Goal: Task Accomplishment & Management: Use online tool/utility

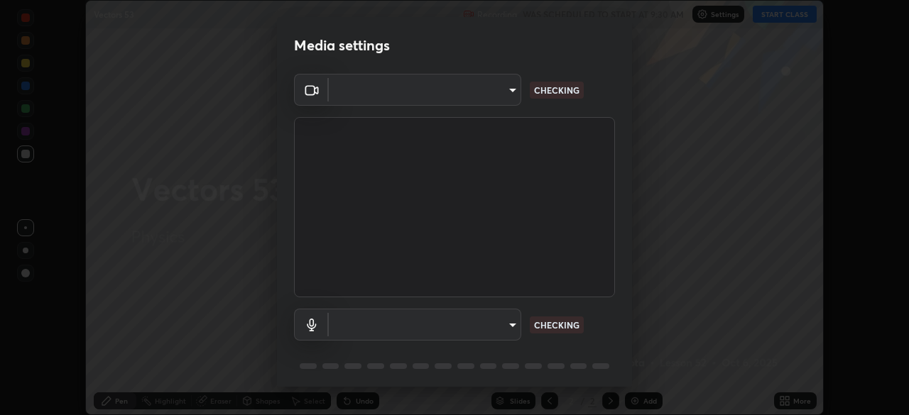
scroll to position [415, 909]
type input "fd61e1b4c03a4778500e2e8730ab38d3a8941c853d38affeb6af643eb9af9756"
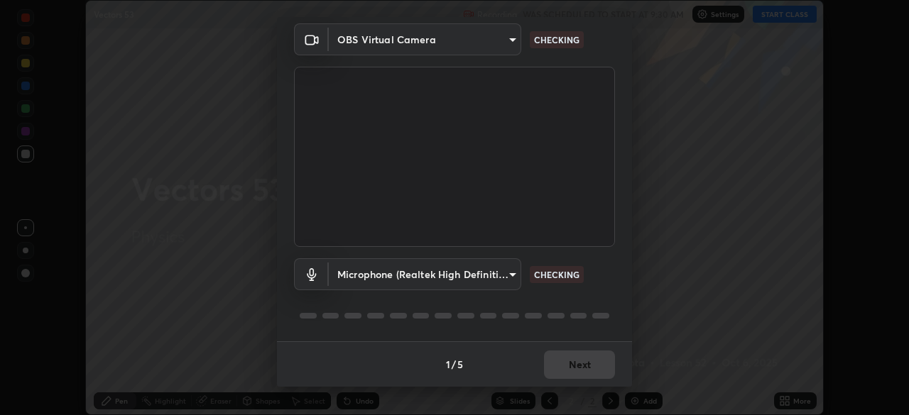
click at [506, 277] on body "Erase all Vectors 53 Recording WAS SCHEDULED TO START AT 9:30 AM Settings START…" at bounding box center [454, 207] width 909 height 415
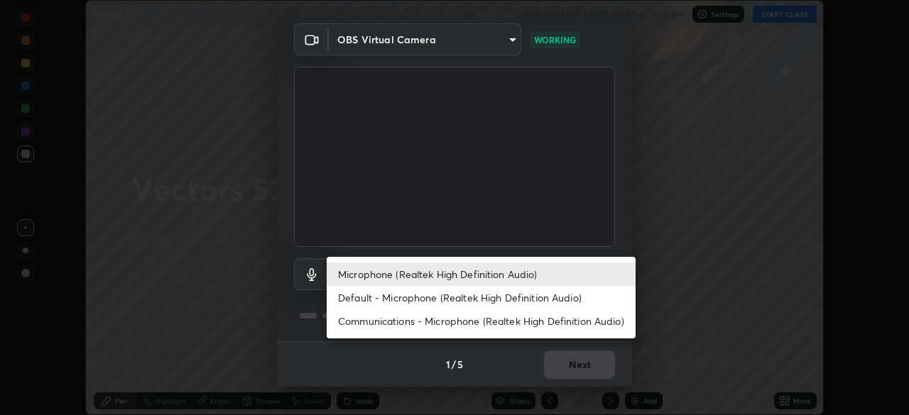
click at [532, 299] on li "Default - Microphone (Realtek High Definition Audio)" at bounding box center [481, 297] width 309 height 23
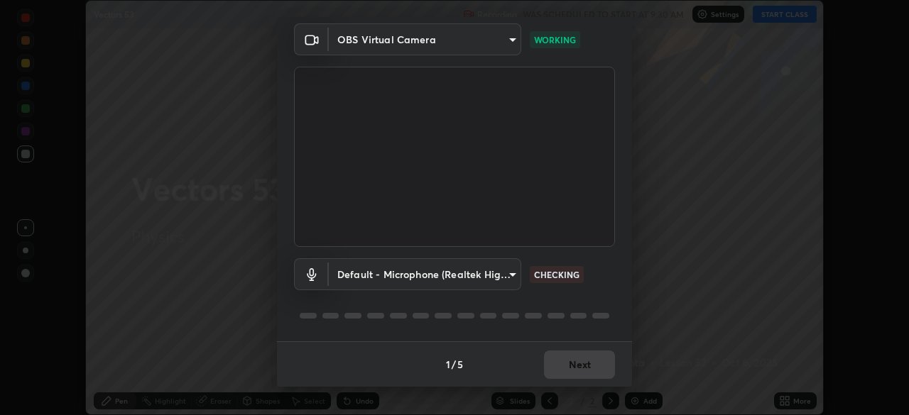
click at [508, 281] on body "Erase all Vectors 53 Recording WAS SCHEDULED TO START AT 9:30 AM Settings START…" at bounding box center [454, 207] width 909 height 415
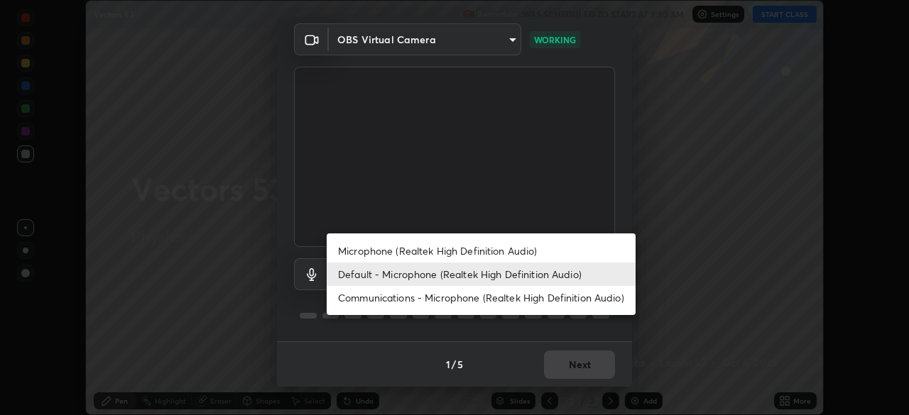
click at [497, 252] on li "Microphone (Realtek High Definition Audio)" at bounding box center [481, 250] width 309 height 23
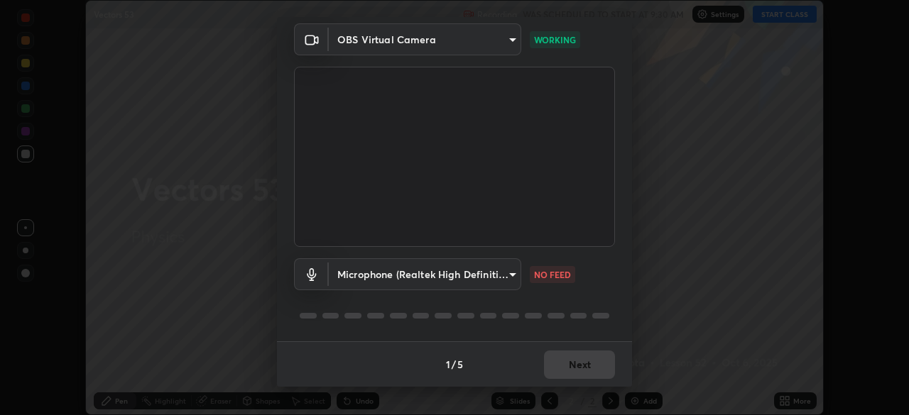
click at [506, 276] on body "Erase all Vectors 53 Recording WAS SCHEDULED TO START AT 9:30 AM Settings START…" at bounding box center [454, 207] width 909 height 415
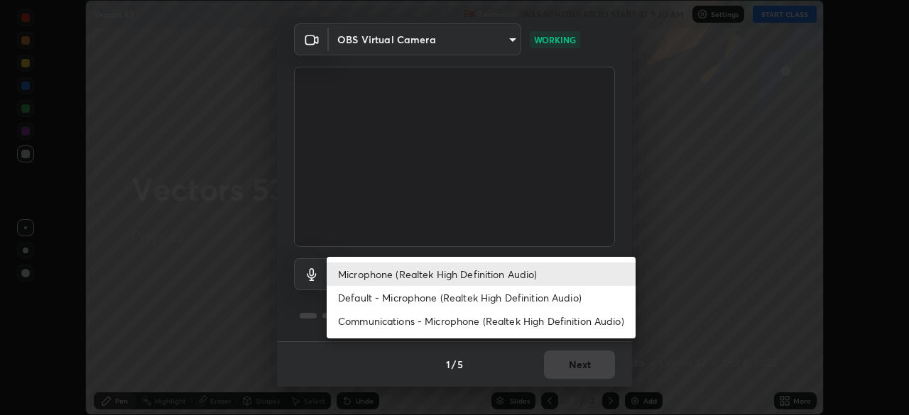
click at [479, 298] on li "Default - Microphone (Realtek High Definition Audio)" at bounding box center [481, 297] width 309 height 23
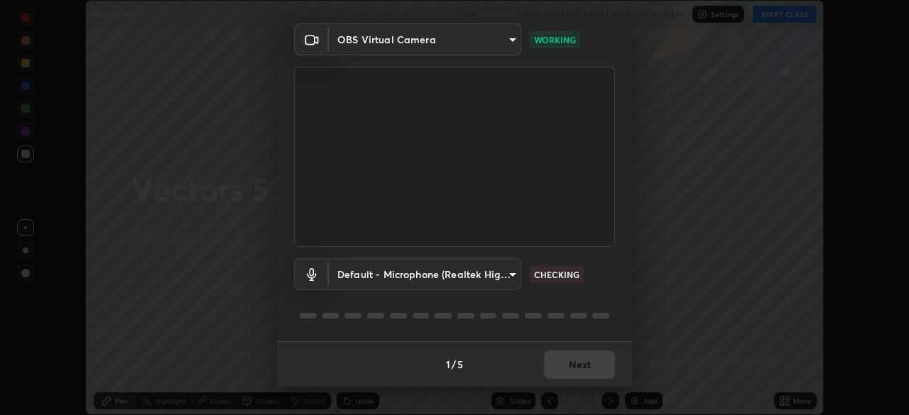
click at [496, 278] on body "Erase all Vectors 53 Recording WAS SCHEDULED TO START AT 9:30 AM Settings START…" at bounding box center [454, 207] width 909 height 415
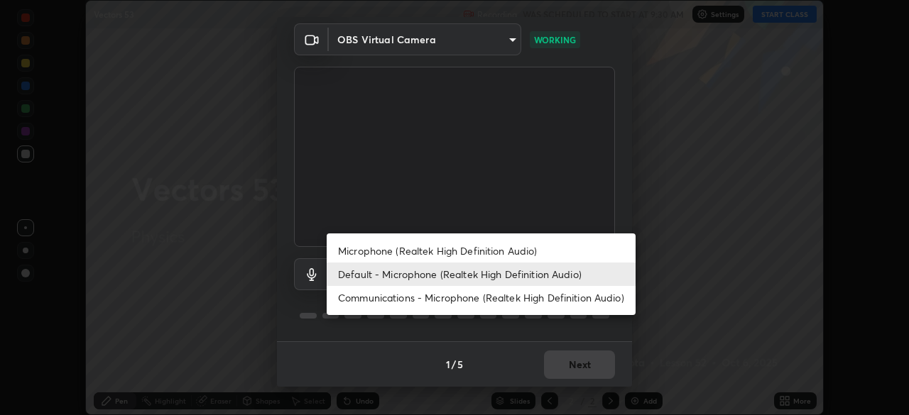
click at [487, 256] on li "Microphone (Realtek High Definition Audio)" at bounding box center [481, 250] width 309 height 23
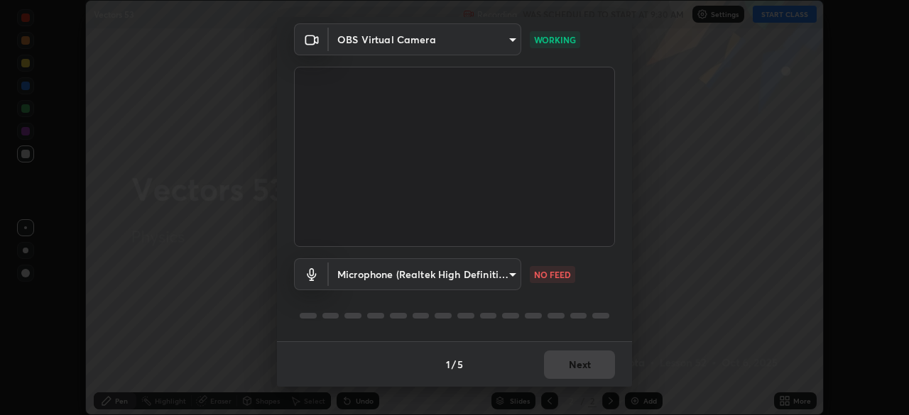
click at [513, 272] on body "Erase all Vectors 53 Recording WAS SCHEDULED TO START AT 9:30 AM Settings START…" at bounding box center [454, 207] width 909 height 415
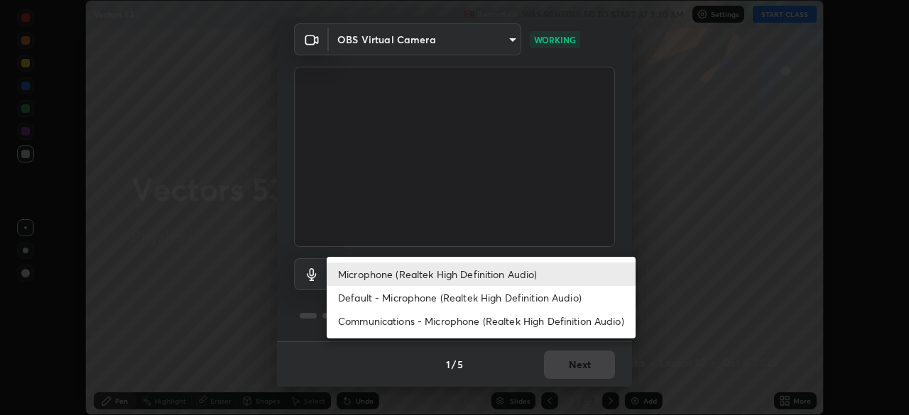
click at [500, 300] on li "Default - Microphone (Realtek High Definition Audio)" at bounding box center [481, 297] width 309 height 23
type input "default"
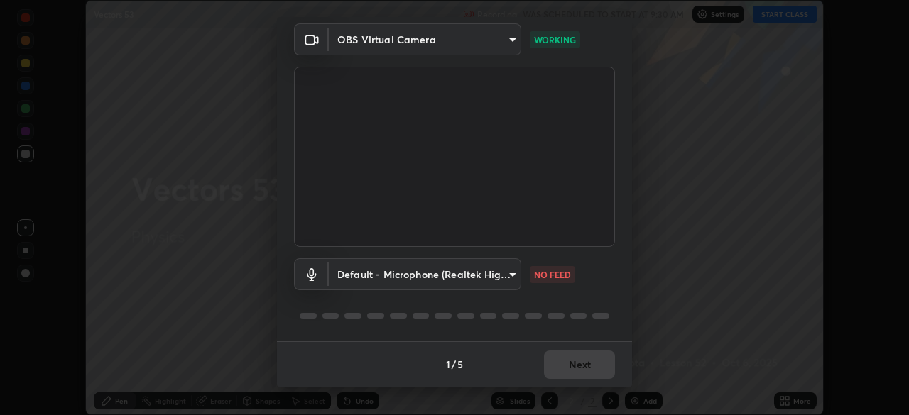
click at [499, 304] on div "Default - Microphone (Realtek High Definition Audio) default NO FEED" at bounding box center [454, 294] width 321 height 94
click at [578, 363] on button "Next" at bounding box center [579, 365] width 71 height 28
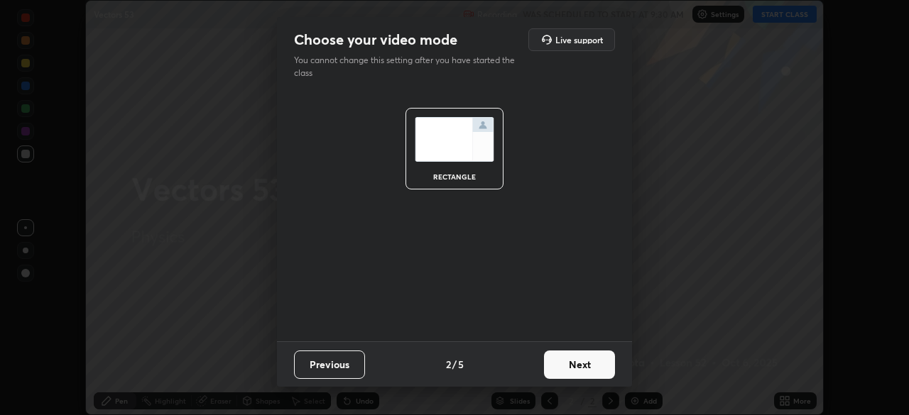
click at [579, 366] on button "Next" at bounding box center [579, 365] width 71 height 28
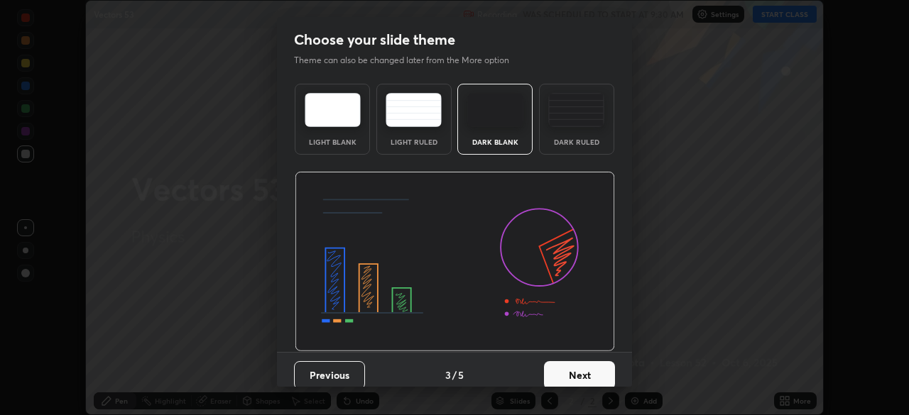
click at [588, 370] on button "Next" at bounding box center [579, 375] width 71 height 28
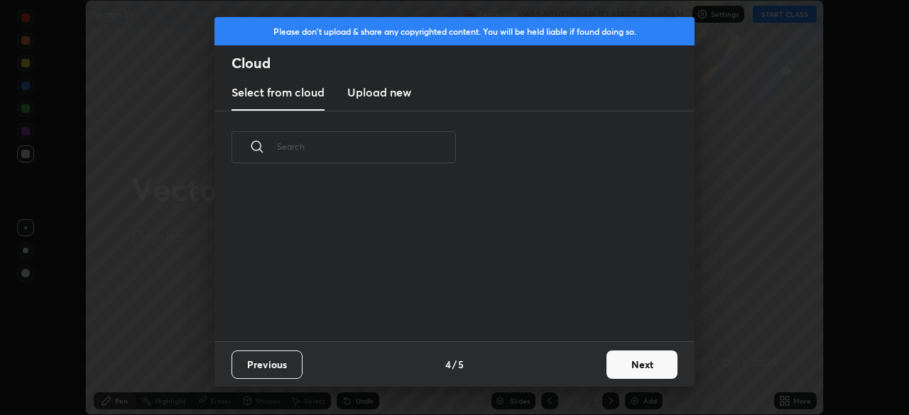
click at [609, 373] on button "Next" at bounding box center [641, 365] width 71 height 28
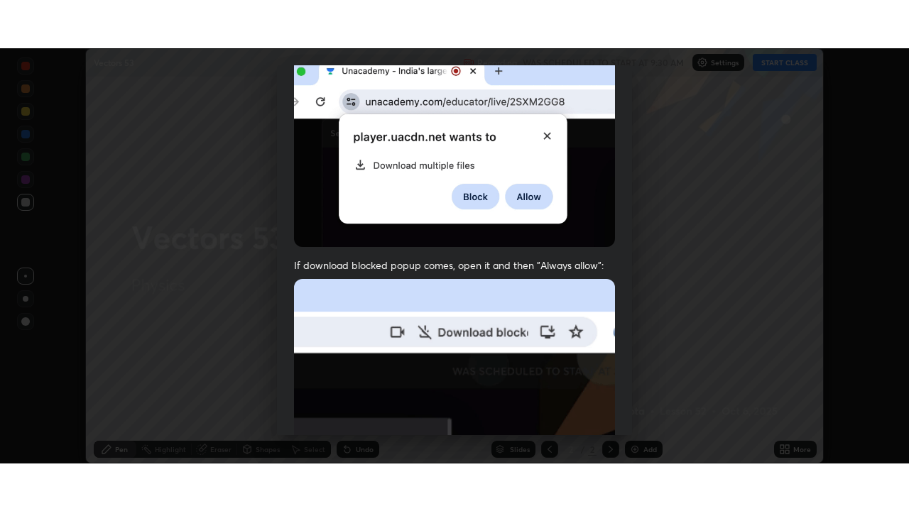
scroll to position [340, 0]
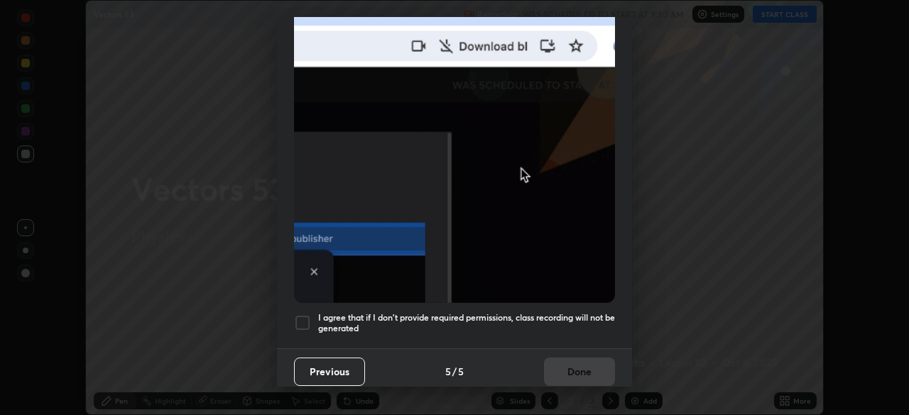
click at [533, 317] on h5 "I agree that if I don't provide required permissions, class recording will not …" at bounding box center [466, 323] width 297 height 22
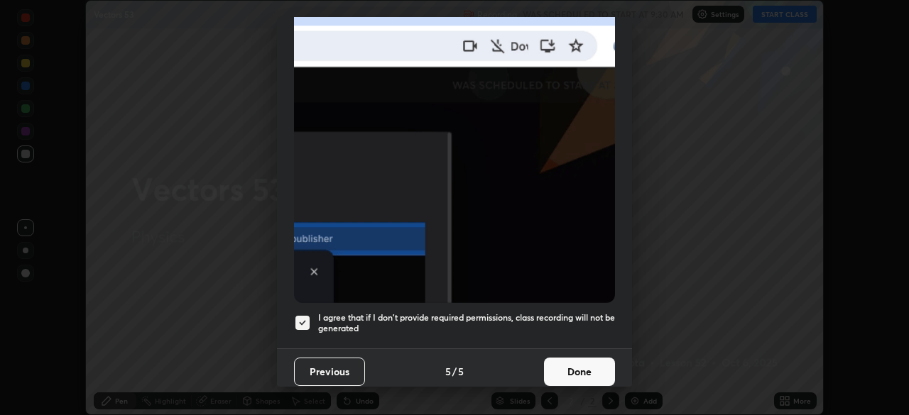
click at [567, 366] on button "Done" at bounding box center [579, 372] width 71 height 28
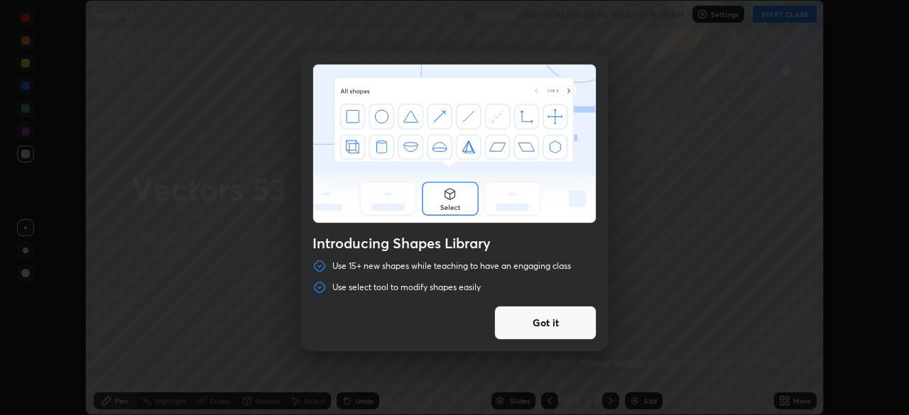
click at [775, 16] on div "Introducing Shapes Library Use 15+ new shapes while teaching to have an engagin…" at bounding box center [454, 207] width 909 height 415
click at [793, 400] on div "Introducing Shapes Library Use 15+ new shapes while teaching to have an engagin…" at bounding box center [454, 207] width 909 height 415
click at [570, 322] on button "Got it" at bounding box center [545, 323] width 102 height 34
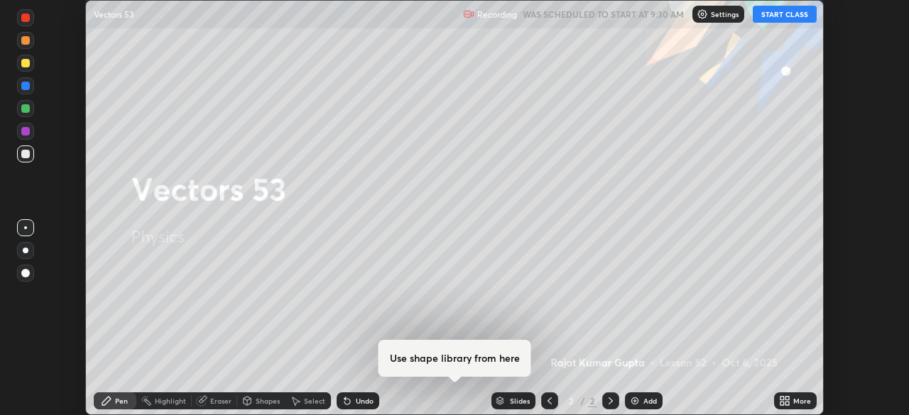
click at [794, 396] on div "More" at bounding box center [795, 401] width 43 height 17
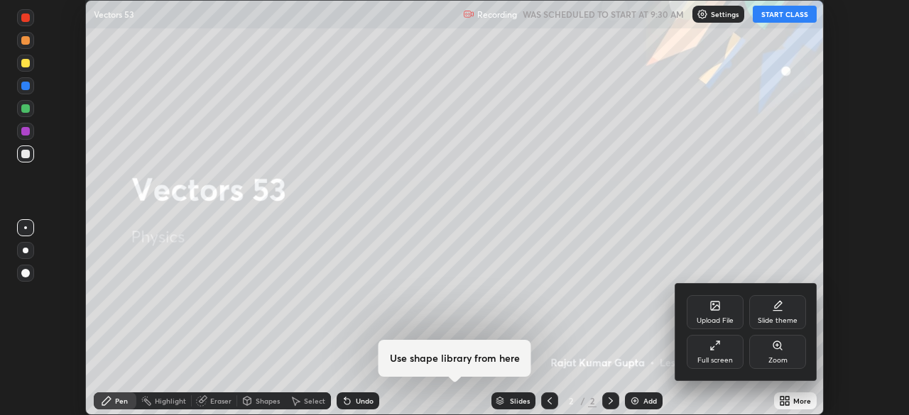
click at [721, 357] on div "Full screen" at bounding box center [715, 360] width 36 height 7
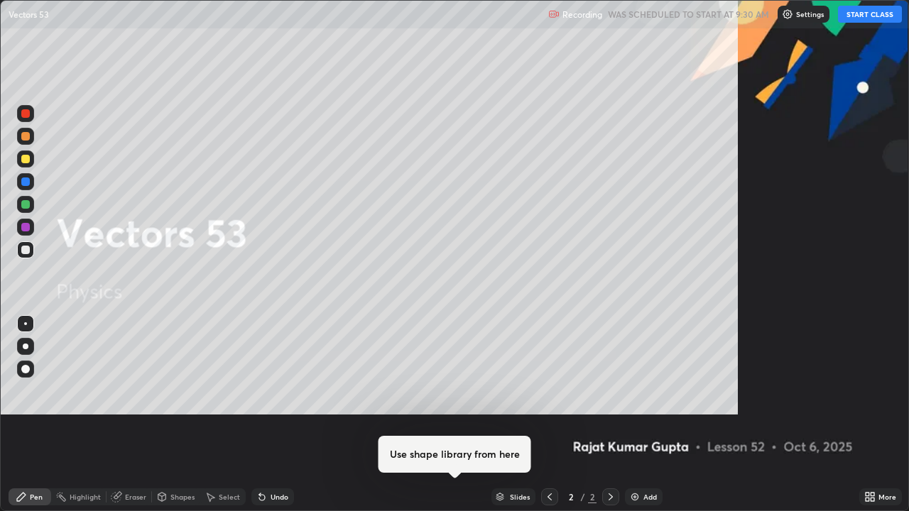
scroll to position [511, 909]
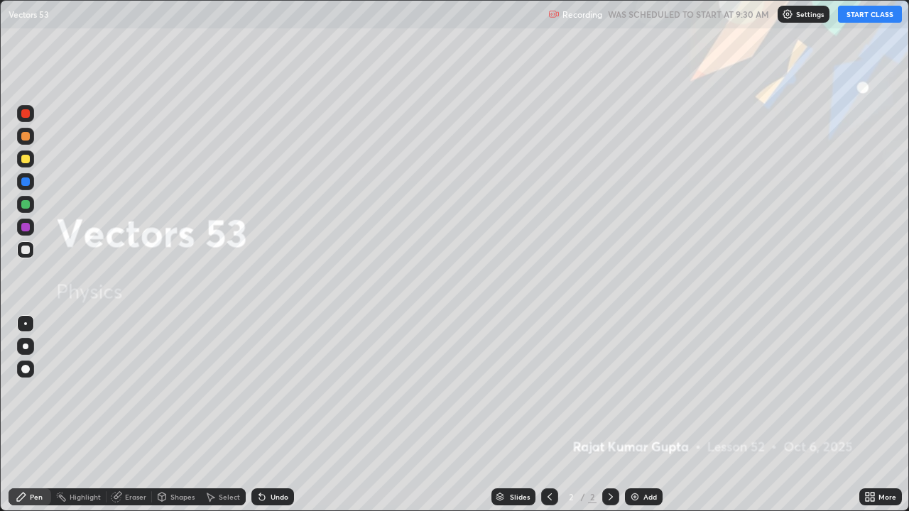
click at [862, 16] on button "START CLASS" at bounding box center [870, 14] width 64 height 17
click at [656, 415] on div "Add" at bounding box center [644, 497] width 38 height 17
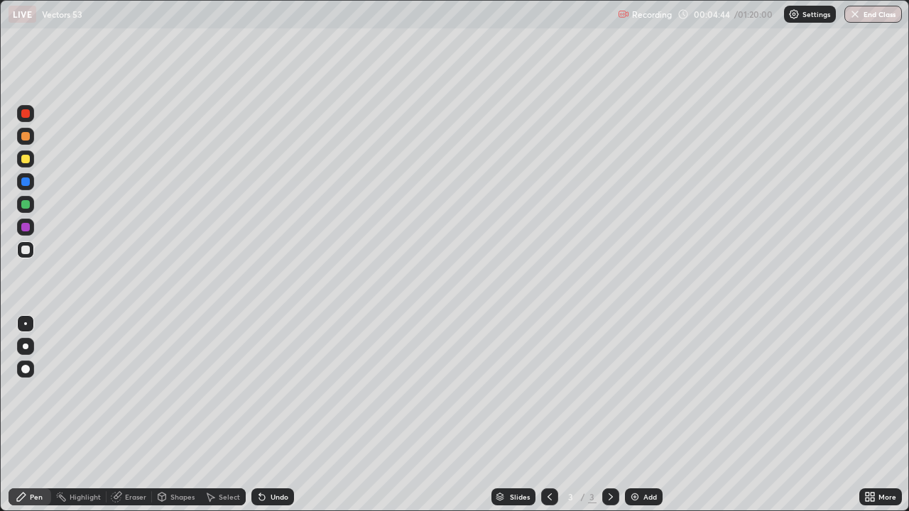
click at [25, 361] on div at bounding box center [25, 369] width 17 height 17
click at [24, 140] on div at bounding box center [25, 136] width 9 height 9
click at [26, 251] on div at bounding box center [25, 250] width 9 height 9
click at [273, 415] on div "Undo" at bounding box center [280, 497] width 18 height 7
click at [271, 415] on div "Undo" at bounding box center [280, 497] width 18 height 7
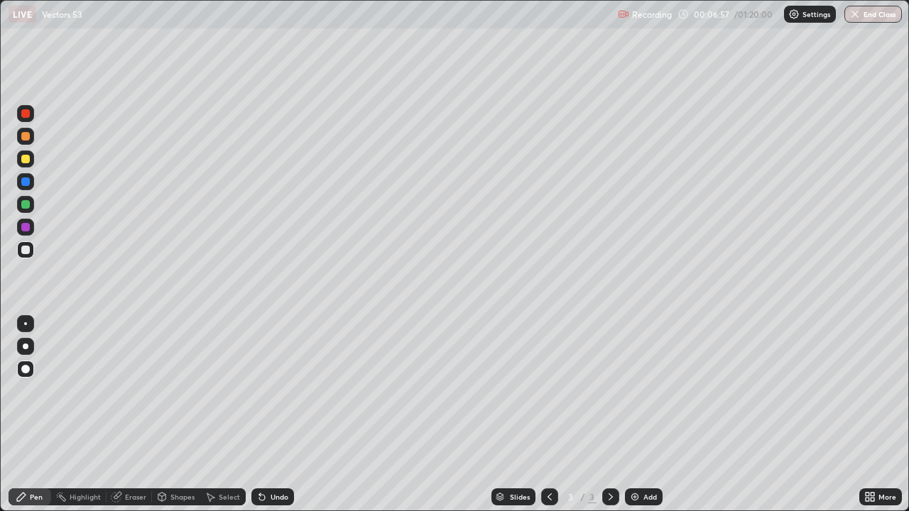
click at [282, 415] on div "Undo" at bounding box center [280, 497] width 18 height 7
click at [285, 415] on div "Undo" at bounding box center [280, 497] width 18 height 7
click at [283, 415] on div "Undo" at bounding box center [280, 497] width 18 height 7
click at [281, 415] on div "Undo" at bounding box center [280, 497] width 18 height 7
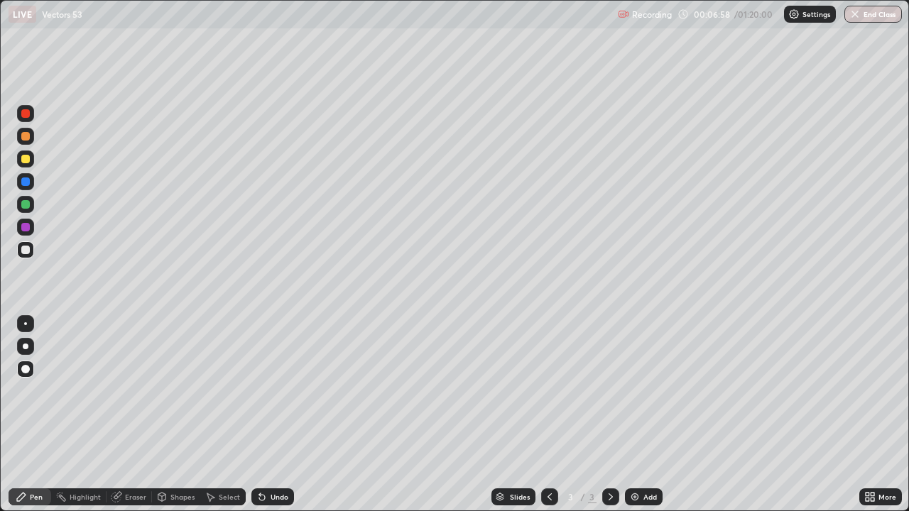
click at [278, 415] on div "Undo" at bounding box center [280, 497] width 18 height 7
click at [283, 415] on div "Undo" at bounding box center [280, 497] width 18 height 7
click at [285, 415] on div "Undo" at bounding box center [280, 497] width 18 height 7
click at [287, 415] on div "Undo" at bounding box center [272, 497] width 43 height 17
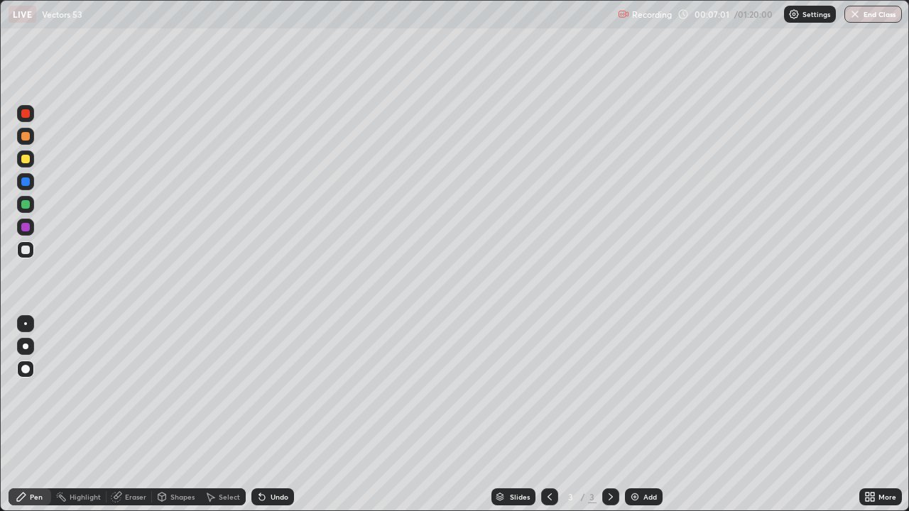
click at [287, 415] on div "Undo" at bounding box center [272, 497] width 43 height 17
click at [286, 415] on div "Undo" at bounding box center [280, 497] width 18 height 7
click at [290, 415] on div "Undo" at bounding box center [272, 497] width 43 height 17
click at [277, 415] on div "Undo" at bounding box center [280, 497] width 18 height 7
click at [26, 137] on div at bounding box center [25, 136] width 9 height 9
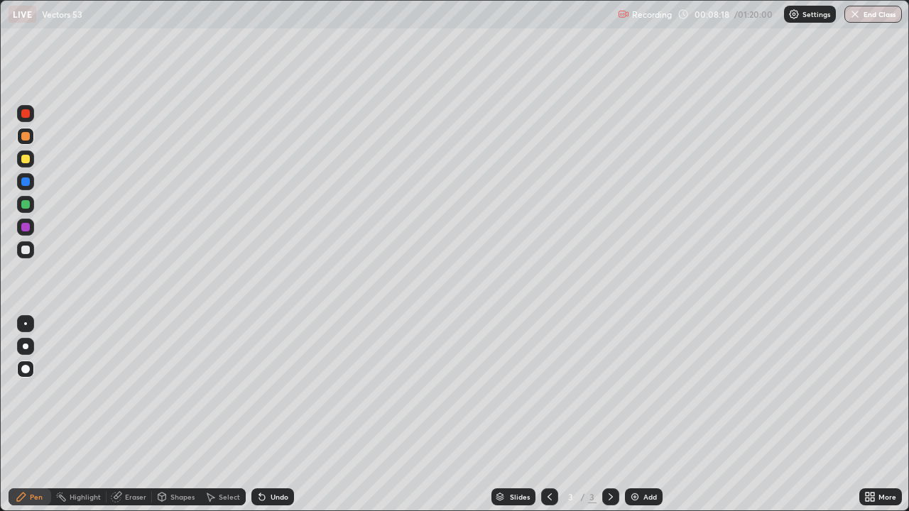
click at [284, 415] on div "Undo" at bounding box center [280, 497] width 18 height 7
click at [283, 415] on div "Undo" at bounding box center [280, 497] width 18 height 7
click at [276, 415] on div "Undo" at bounding box center [280, 497] width 18 height 7
click at [271, 415] on div "Undo" at bounding box center [280, 497] width 18 height 7
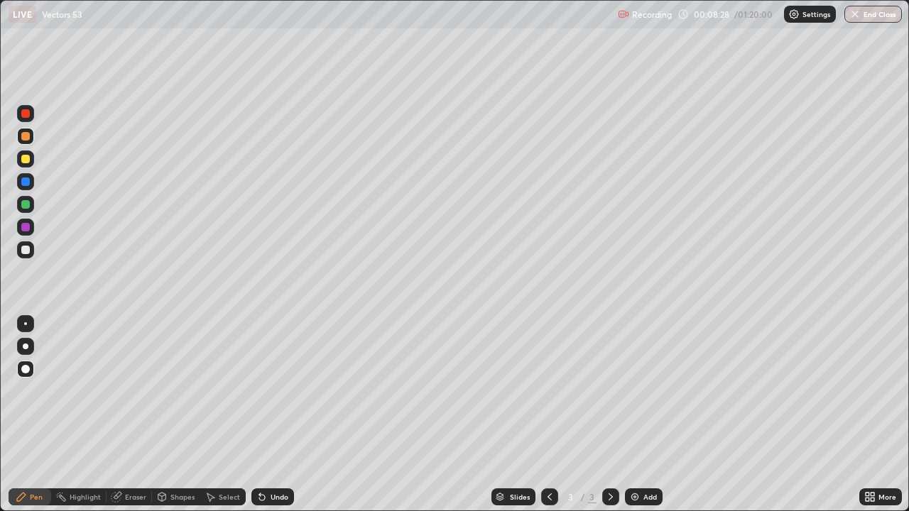
click at [27, 249] on div at bounding box center [25, 250] width 9 height 9
click at [29, 251] on div at bounding box center [25, 250] width 9 height 9
click at [276, 415] on div "Undo" at bounding box center [280, 497] width 18 height 7
click at [272, 415] on div "Undo" at bounding box center [272, 497] width 43 height 17
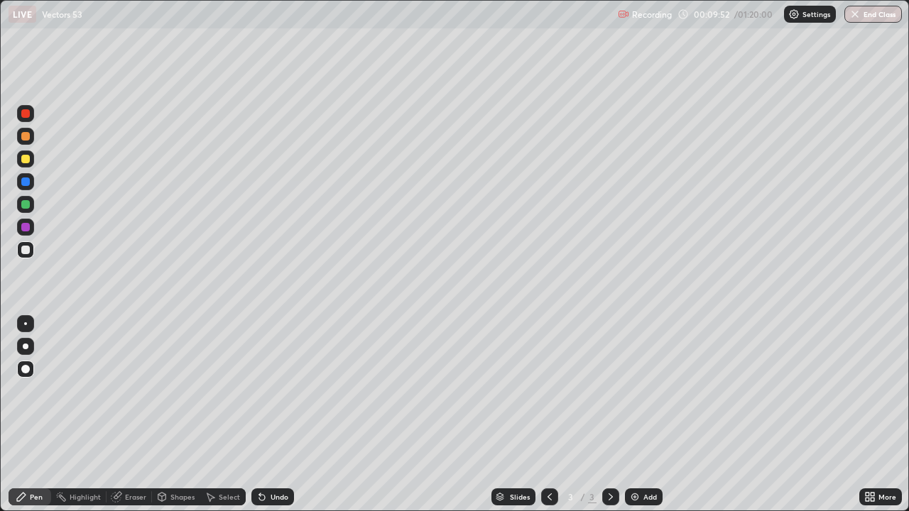
click at [271, 415] on div "Undo" at bounding box center [280, 497] width 18 height 7
click at [280, 415] on div "Undo" at bounding box center [280, 497] width 18 height 7
click at [31, 227] on div at bounding box center [25, 227] width 17 height 17
click at [136, 415] on div "Eraser" at bounding box center [135, 497] width 21 height 7
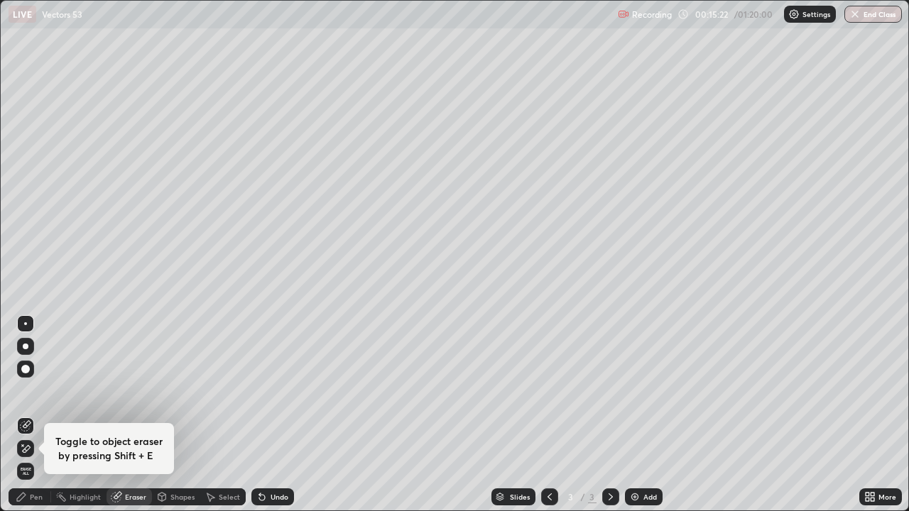
click at [36, 415] on div "Pen" at bounding box center [36, 497] width 13 height 7
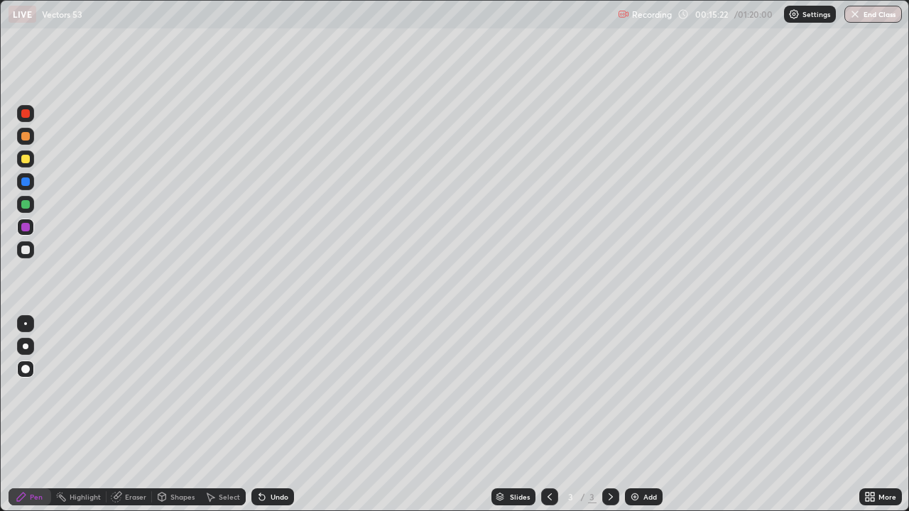
click at [36, 415] on div "Pen" at bounding box center [36, 497] width 13 height 7
click at [645, 415] on div "Add" at bounding box center [649, 497] width 13 height 7
click at [29, 415] on div "Pen" at bounding box center [30, 497] width 43 height 17
click at [23, 369] on div at bounding box center [25, 369] width 9 height 9
click at [22, 255] on div at bounding box center [25, 249] width 17 height 17
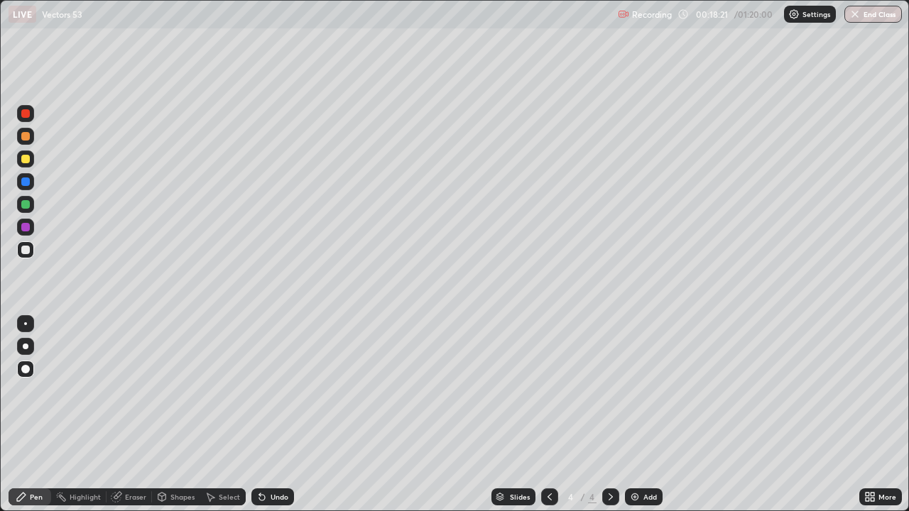
click at [550, 415] on icon at bounding box center [549, 496] width 11 height 11
click at [608, 415] on icon at bounding box center [610, 496] width 11 height 11
click at [23, 158] on div at bounding box center [25, 159] width 9 height 9
click at [23, 120] on div at bounding box center [25, 113] width 17 height 17
click at [24, 153] on div at bounding box center [25, 159] width 17 height 17
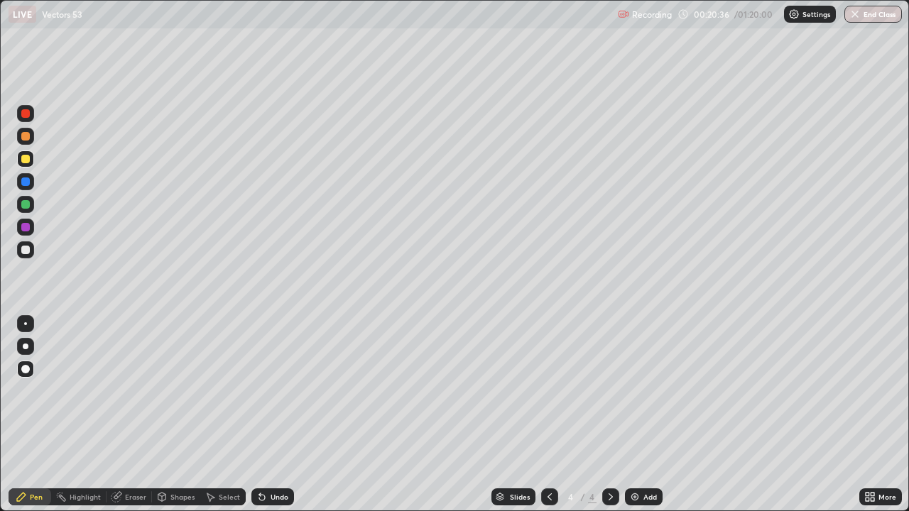
click at [26, 224] on div at bounding box center [25, 227] width 9 height 9
click at [26, 249] on div at bounding box center [25, 250] width 9 height 9
click at [138, 415] on div "Eraser" at bounding box center [135, 497] width 21 height 7
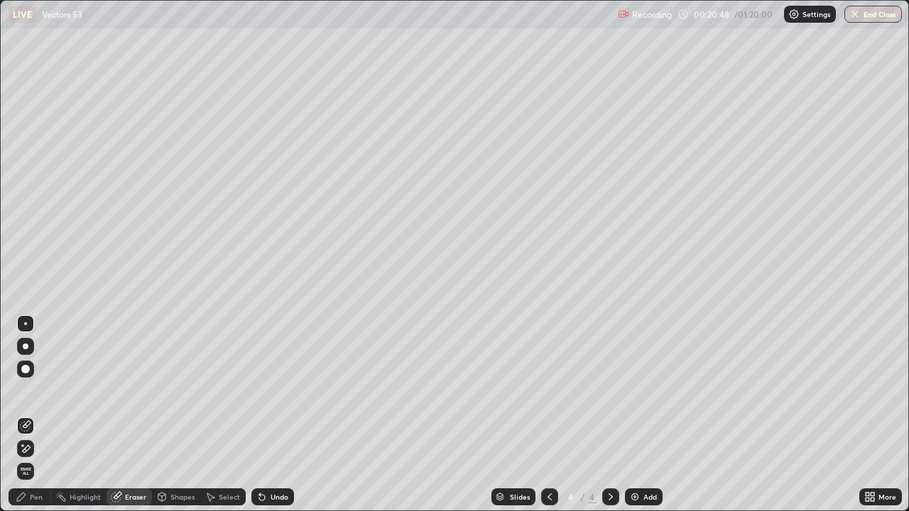
click at [32, 415] on div "Pen" at bounding box center [36, 497] width 13 height 7
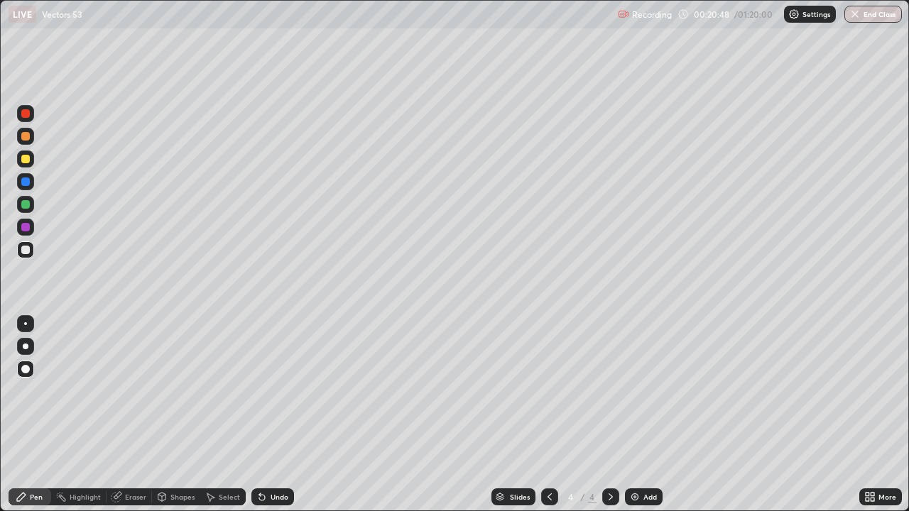
click at [24, 121] on div at bounding box center [25, 113] width 17 height 17
click at [23, 228] on div at bounding box center [25, 227] width 9 height 9
click at [30, 415] on div at bounding box center [25, 397] width 23 height 170
click at [136, 415] on div "Eraser" at bounding box center [135, 497] width 21 height 7
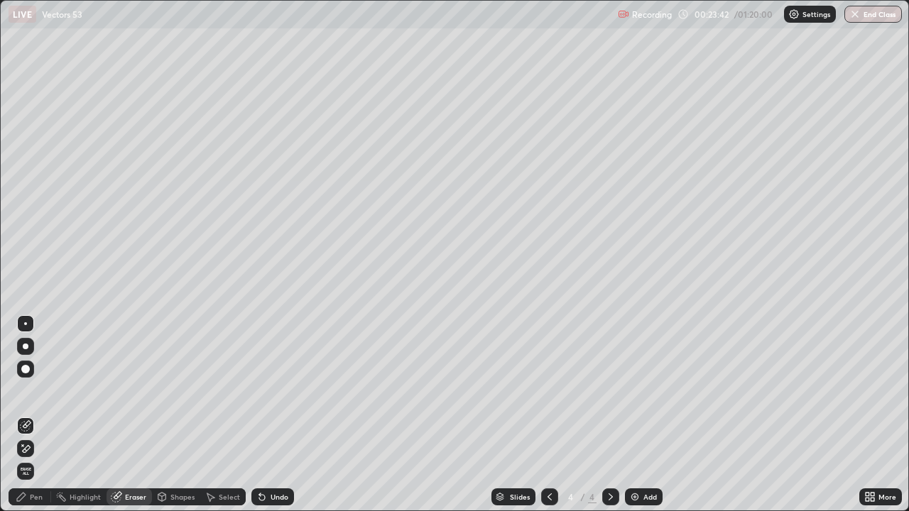
click at [30, 415] on div "Pen" at bounding box center [36, 497] width 13 height 7
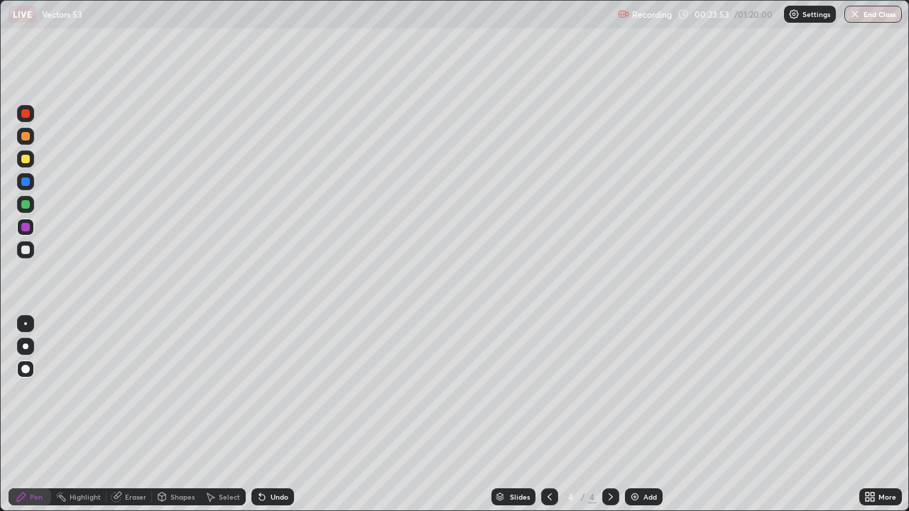
click at [137, 415] on div "Eraser" at bounding box center [135, 497] width 21 height 7
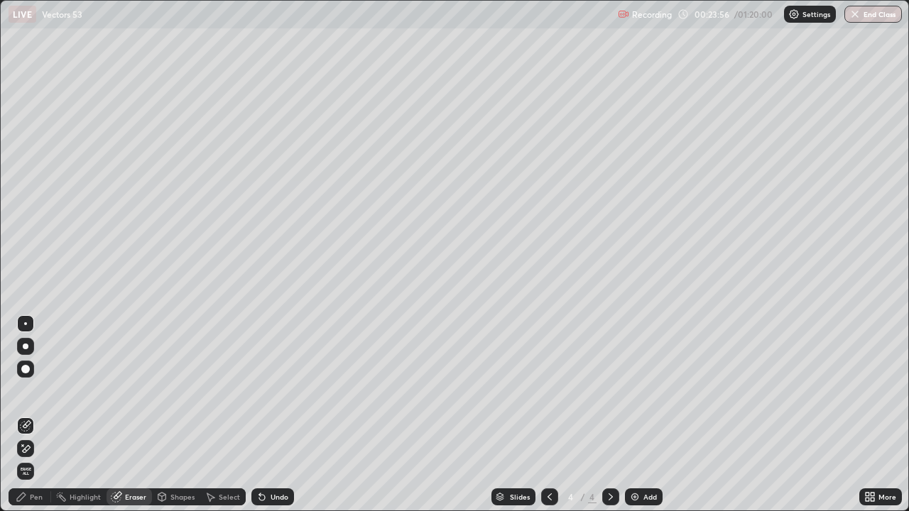
click at [37, 415] on div "Pen" at bounding box center [36, 497] width 13 height 7
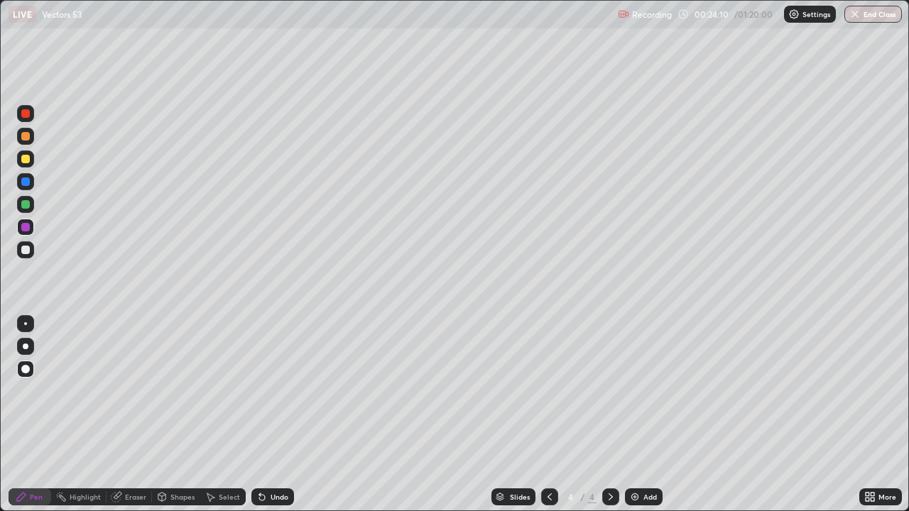
click at [138, 415] on div "Eraser" at bounding box center [135, 497] width 21 height 7
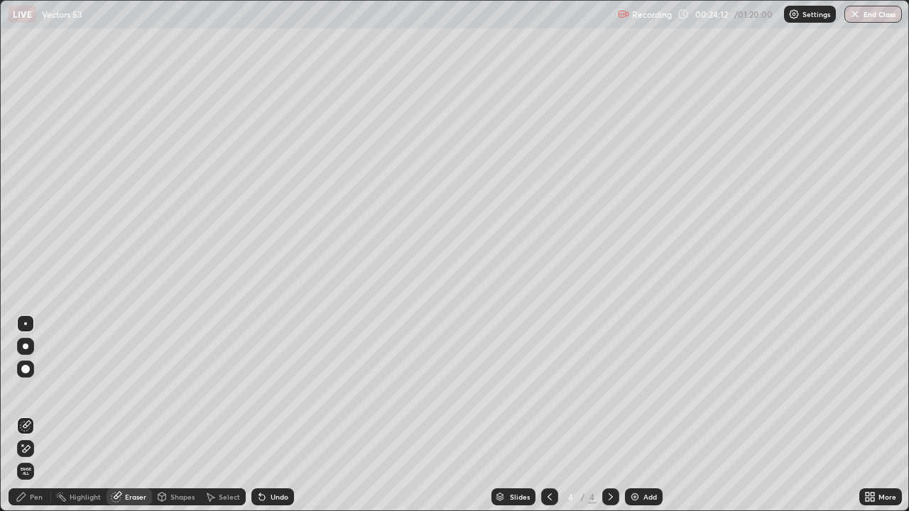
click at [42, 415] on div "Pen" at bounding box center [30, 497] width 43 height 17
click at [37, 415] on div "Pen" at bounding box center [36, 497] width 13 height 7
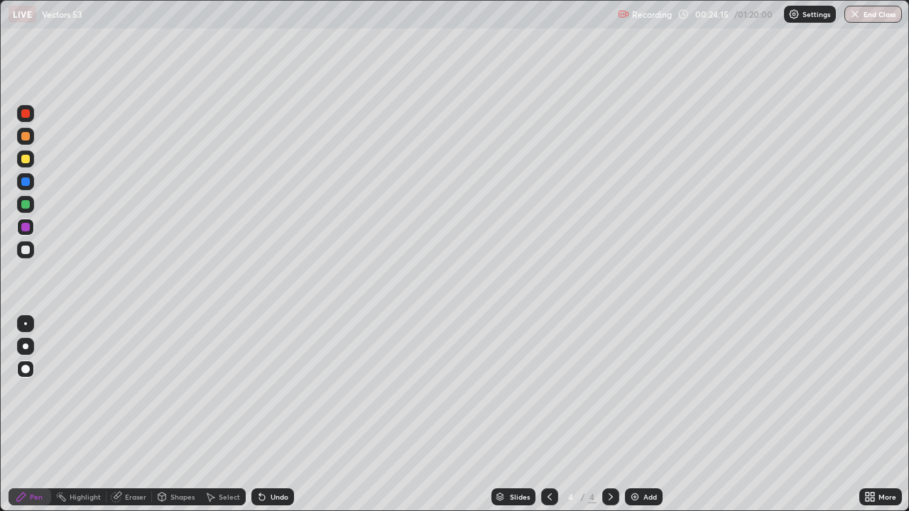
click at [28, 415] on div "Pen" at bounding box center [30, 497] width 43 height 17
click at [25, 250] on div at bounding box center [25, 250] width 9 height 9
click at [273, 415] on div "Undo" at bounding box center [272, 497] width 43 height 17
click at [26, 138] on div at bounding box center [25, 136] width 9 height 9
click at [215, 415] on div "Select" at bounding box center [222, 497] width 45 height 17
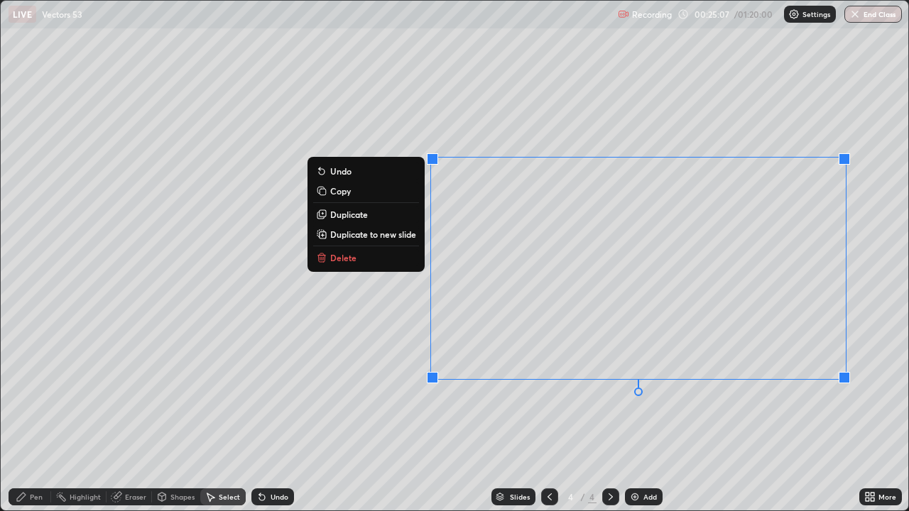
click at [364, 259] on button "Delete" at bounding box center [366, 257] width 106 height 17
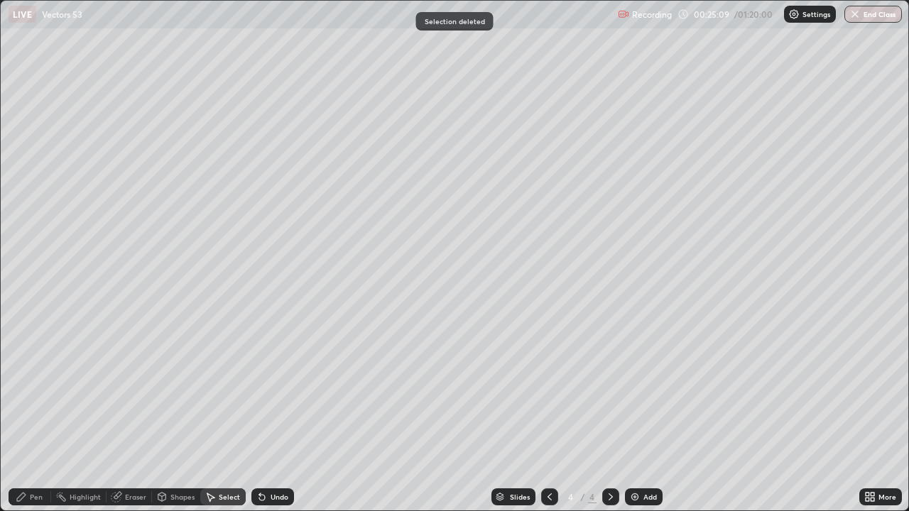
click at [558, 200] on div "0 ° Undo Copy Duplicate Duplicate to new slide Delete" at bounding box center [455, 256] width 908 height 510
click at [36, 415] on div "Pen" at bounding box center [36, 497] width 13 height 7
click at [30, 415] on div "Pen" at bounding box center [36, 497] width 13 height 7
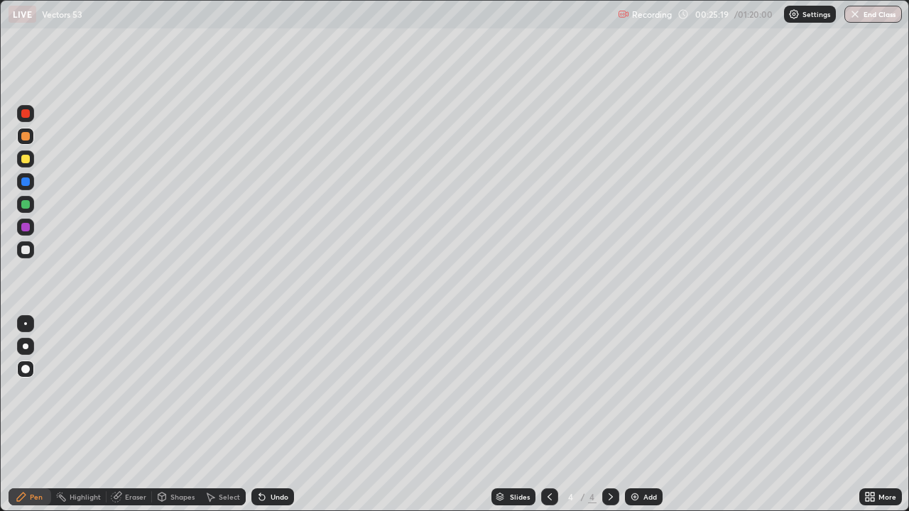
click at [548, 415] on icon at bounding box center [549, 496] width 11 height 11
click at [609, 415] on icon at bounding box center [610, 496] width 11 height 11
click at [646, 415] on div "Add" at bounding box center [649, 497] width 13 height 7
click at [26, 250] on div at bounding box center [25, 250] width 9 height 9
click at [195, 415] on div "Shapes" at bounding box center [176, 497] width 48 height 17
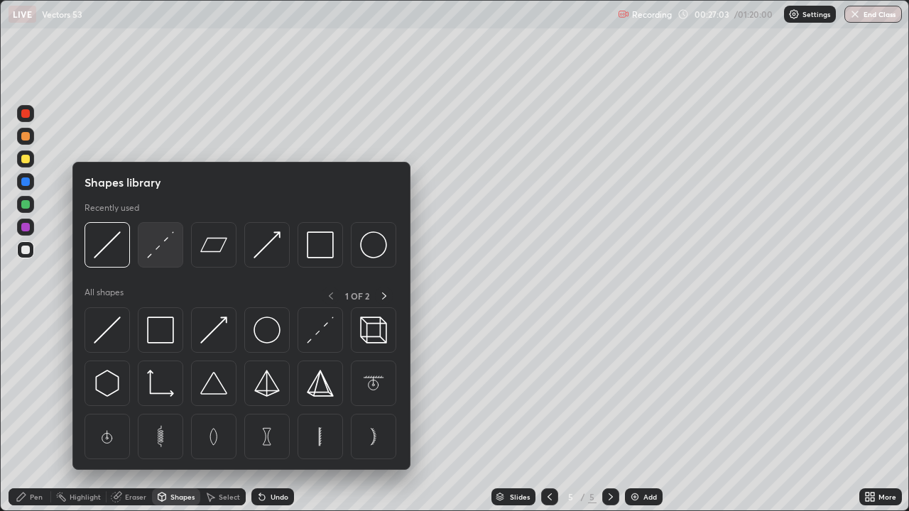
click at [156, 247] on img at bounding box center [160, 245] width 27 height 27
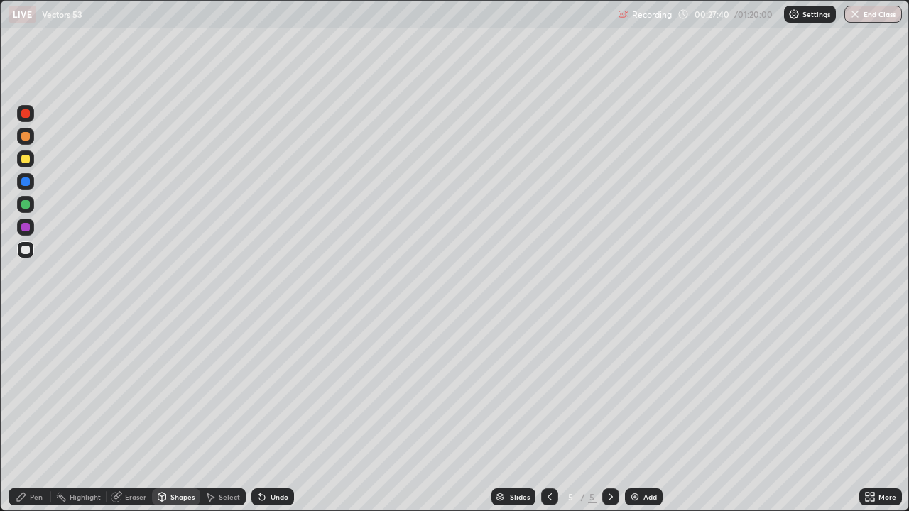
click at [28, 415] on div "Pen" at bounding box center [30, 497] width 43 height 17
click at [129, 415] on div "Eraser" at bounding box center [135, 497] width 21 height 7
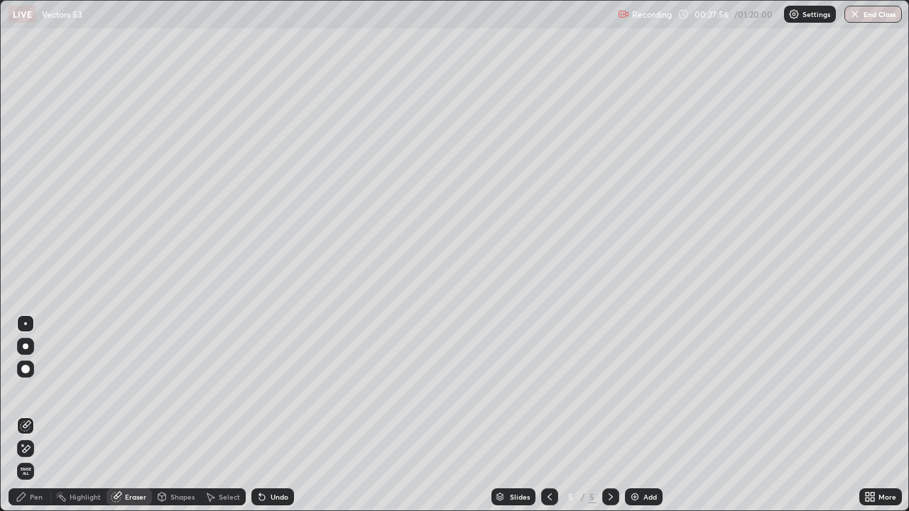
click at [18, 415] on div "Pen" at bounding box center [30, 497] width 43 height 17
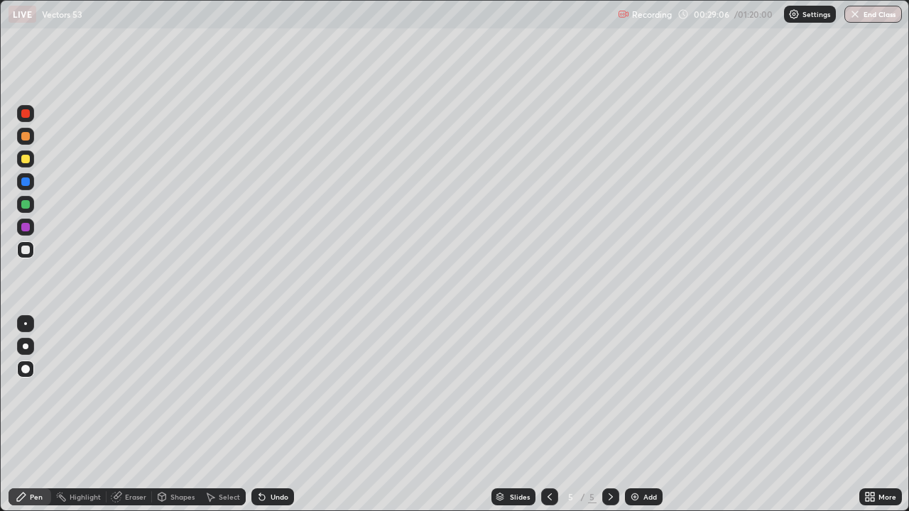
click at [25, 366] on div at bounding box center [25, 369] width 9 height 9
click at [29, 251] on div at bounding box center [25, 250] width 9 height 9
click at [23, 225] on div at bounding box center [25, 227] width 9 height 9
click at [122, 415] on div "Eraser" at bounding box center [129, 497] width 45 height 17
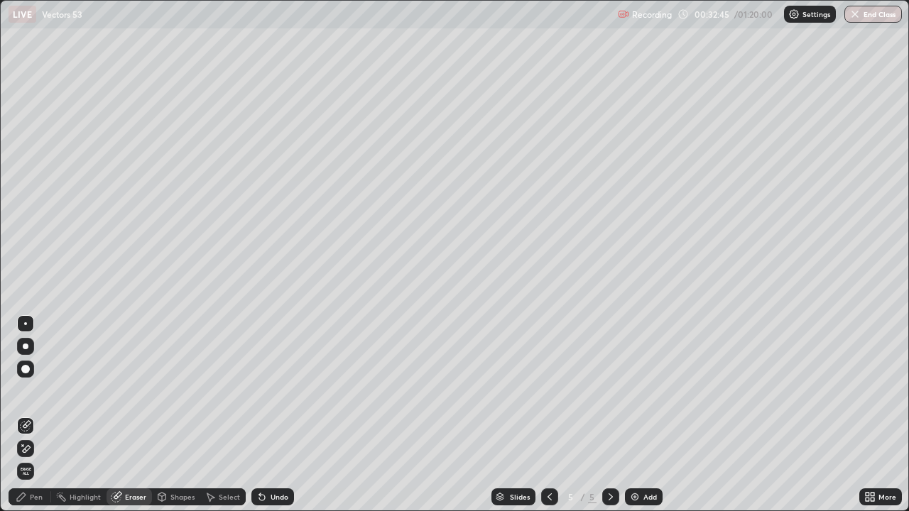
click at [33, 415] on div "Pen" at bounding box center [36, 497] width 13 height 7
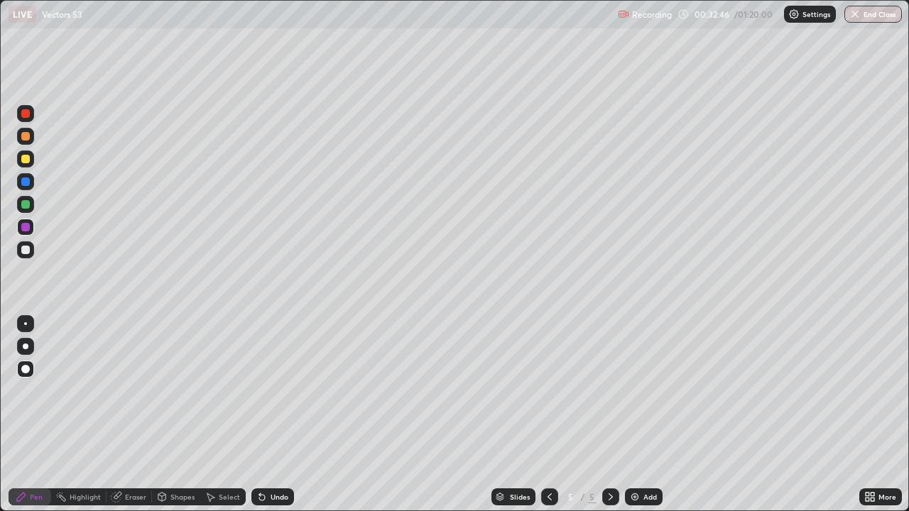
click at [29, 250] on div at bounding box center [25, 250] width 9 height 9
click at [27, 415] on div "Pen" at bounding box center [30, 497] width 43 height 17
click at [23, 246] on div at bounding box center [25, 249] width 17 height 17
click at [19, 254] on div at bounding box center [25, 249] width 17 height 17
click at [24, 201] on div at bounding box center [25, 204] width 9 height 9
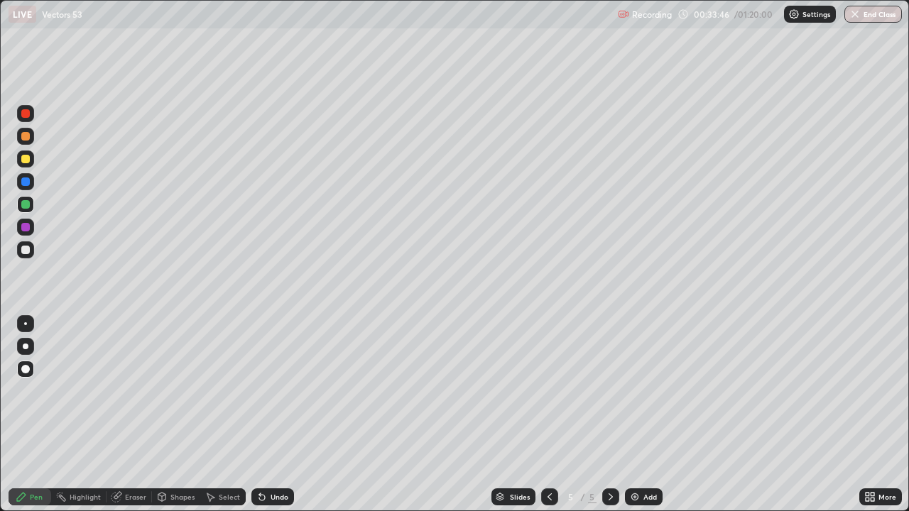
click at [134, 415] on div "Eraser" at bounding box center [129, 497] width 45 height 17
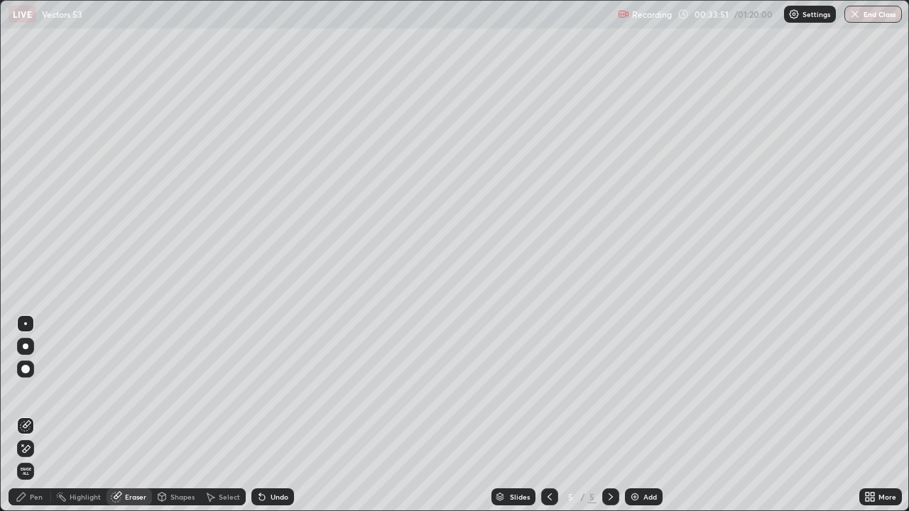
click at [28, 415] on div "Pen" at bounding box center [30, 497] width 43 height 17
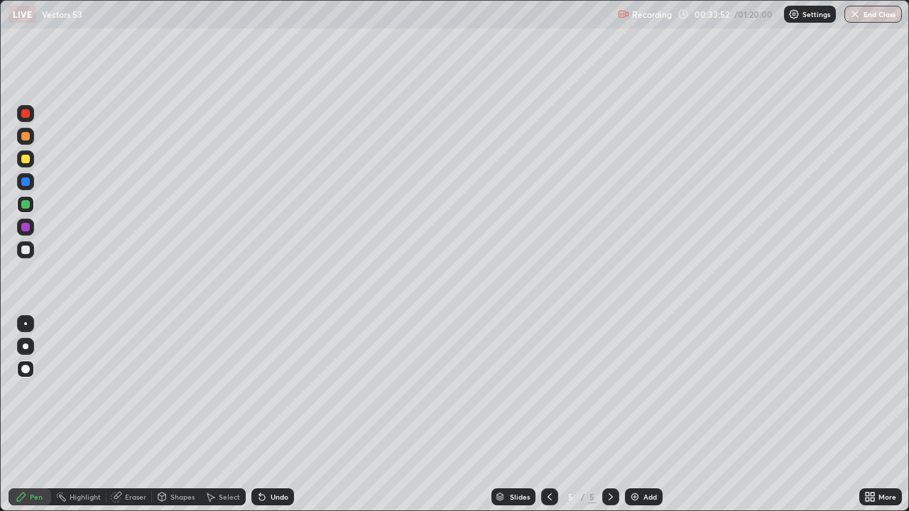
click at [26, 205] on div at bounding box center [25, 204] width 9 height 9
click at [20, 183] on div at bounding box center [25, 181] width 17 height 17
click at [24, 160] on div at bounding box center [25, 159] width 9 height 9
click at [27, 136] on div at bounding box center [25, 136] width 9 height 9
click at [99, 415] on div "Highlight" at bounding box center [78, 497] width 55 height 17
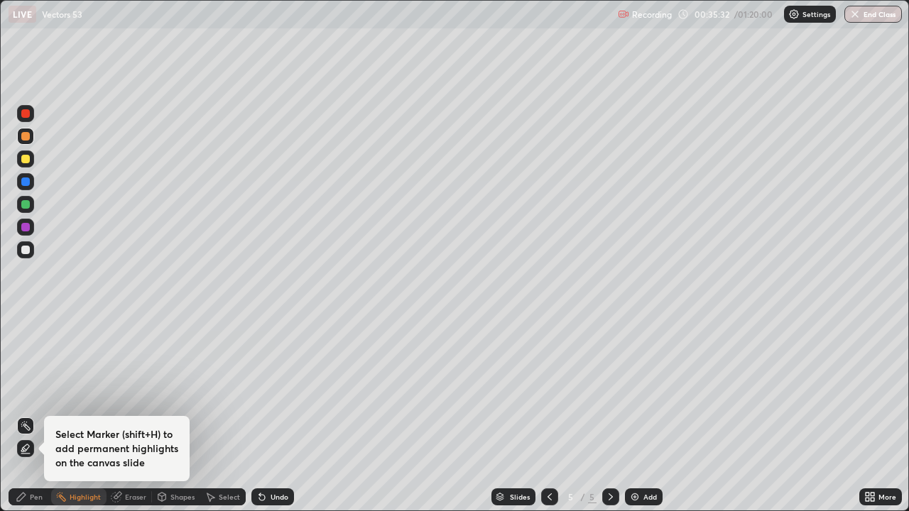
click at [29, 415] on div "Pen" at bounding box center [30, 497] width 43 height 17
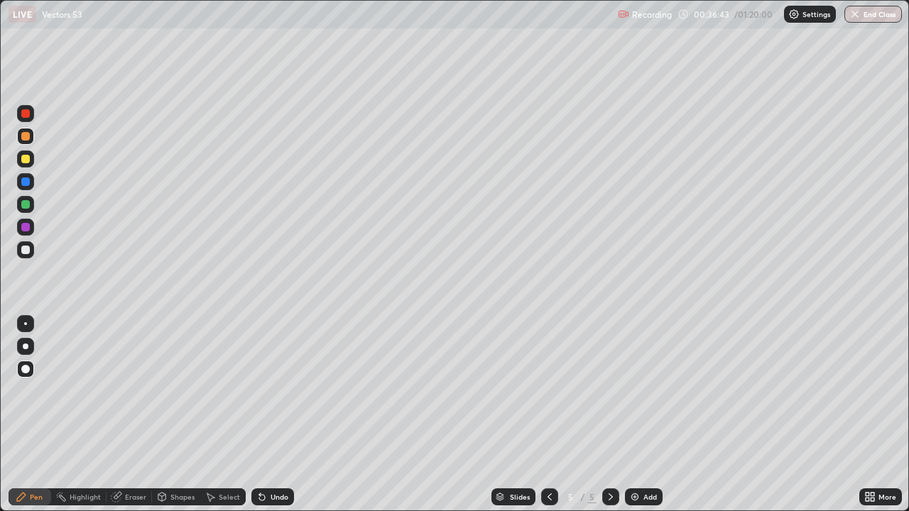
click at [271, 415] on div "Undo" at bounding box center [280, 497] width 18 height 7
click at [134, 415] on div "Eraser" at bounding box center [129, 497] width 45 height 17
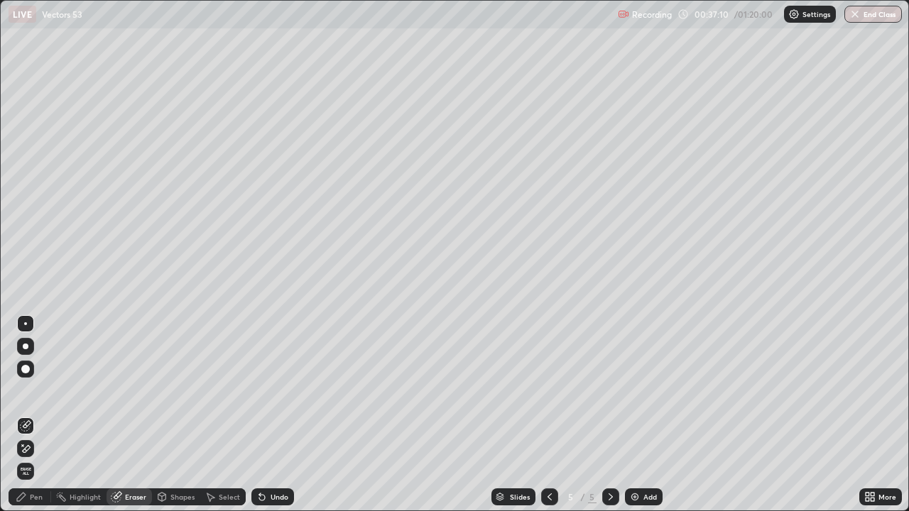
click at [38, 415] on div "Pen" at bounding box center [36, 497] width 13 height 7
click at [33, 415] on div "Pen" at bounding box center [36, 497] width 13 height 7
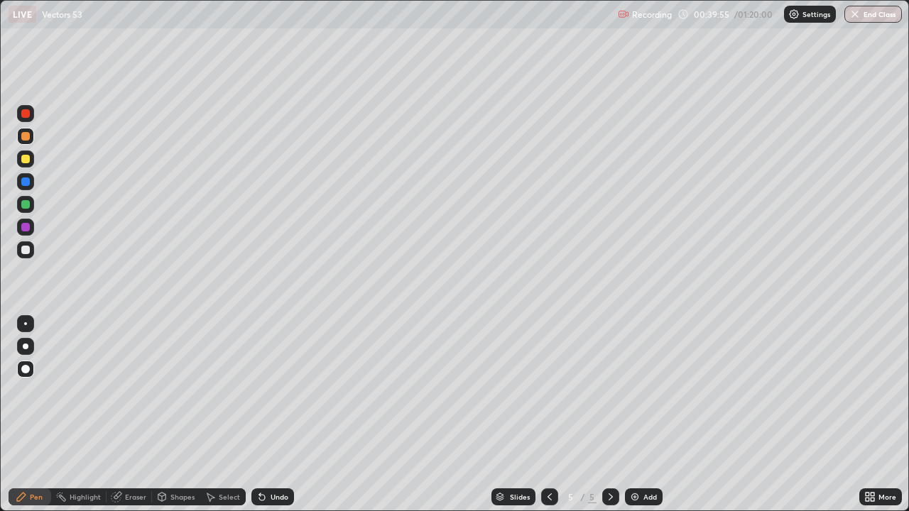
click at [609, 415] on icon at bounding box center [610, 496] width 11 height 11
click at [638, 415] on img at bounding box center [634, 496] width 11 height 11
click at [555, 415] on div at bounding box center [549, 497] width 17 height 17
click at [650, 415] on div "Add" at bounding box center [649, 497] width 13 height 7
click at [280, 415] on div "Undo" at bounding box center [272, 497] width 43 height 17
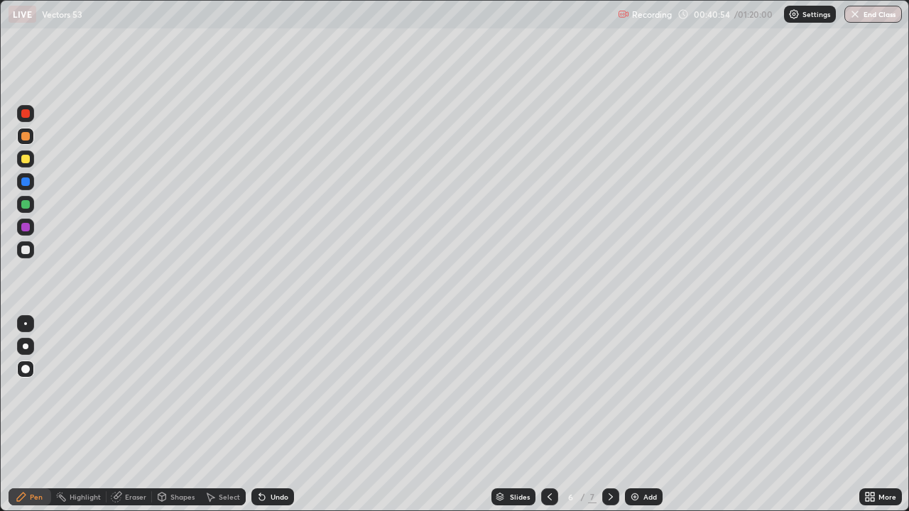
click at [27, 250] on div at bounding box center [25, 250] width 9 height 9
click at [141, 415] on div "Eraser" at bounding box center [135, 497] width 21 height 7
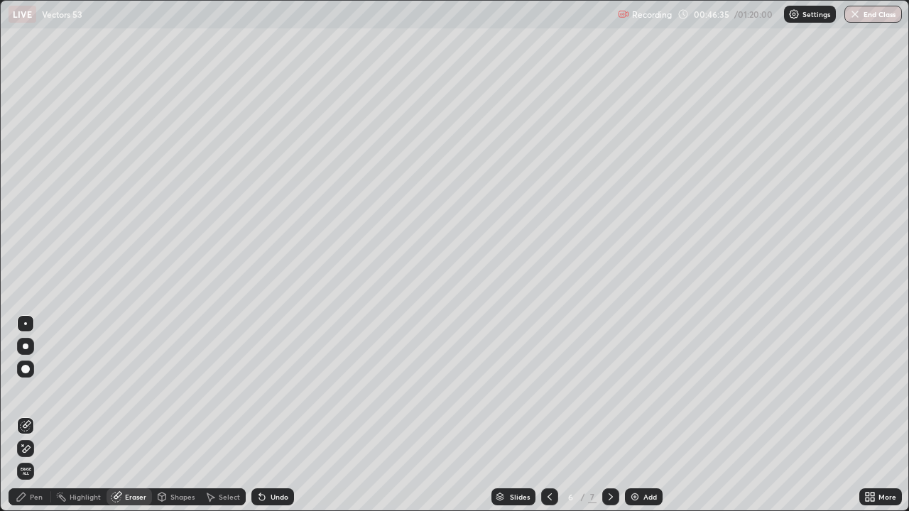
click at [33, 415] on div "Pen" at bounding box center [30, 497] width 43 height 17
click at [38, 415] on div "Pen" at bounding box center [36, 497] width 13 height 7
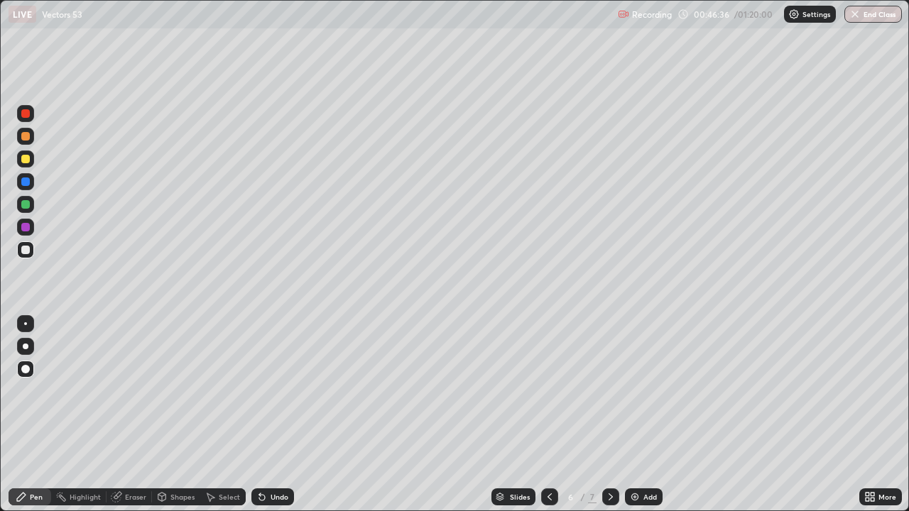
click at [33, 415] on div "Pen" at bounding box center [36, 497] width 13 height 7
click at [27, 257] on div at bounding box center [25, 249] width 17 height 17
click at [26, 182] on div at bounding box center [25, 182] width 9 height 9
click at [22, 158] on div at bounding box center [25, 159] width 9 height 9
click at [21, 257] on div at bounding box center [25, 249] width 17 height 17
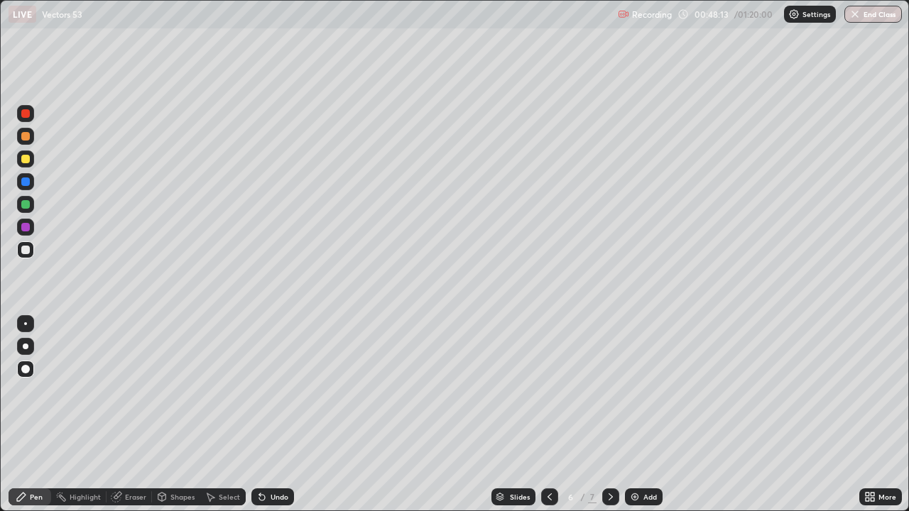
click at [25, 160] on div at bounding box center [25, 159] width 9 height 9
click at [28, 248] on div at bounding box center [25, 250] width 9 height 9
click at [24, 249] on div at bounding box center [25, 250] width 9 height 9
click at [26, 161] on div at bounding box center [25, 159] width 9 height 9
click at [26, 188] on div at bounding box center [25, 181] width 17 height 17
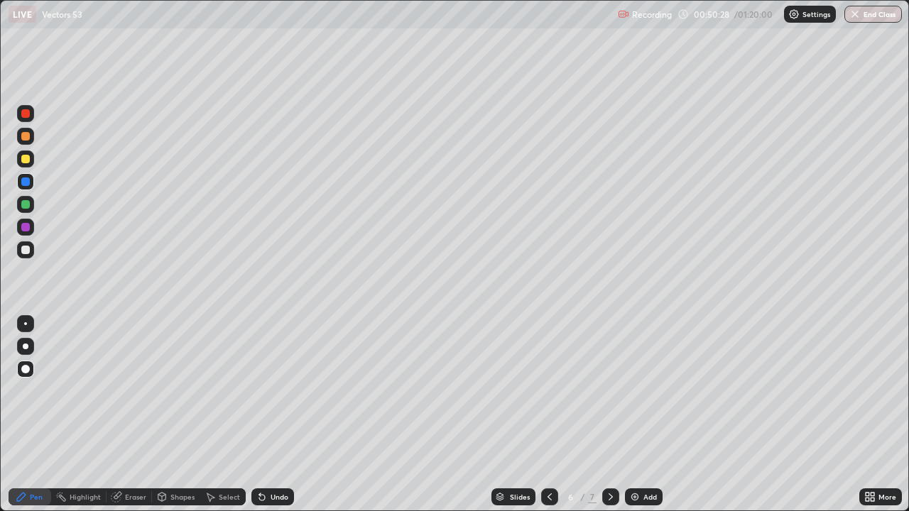
click at [132, 415] on div "Eraser" at bounding box center [135, 497] width 21 height 7
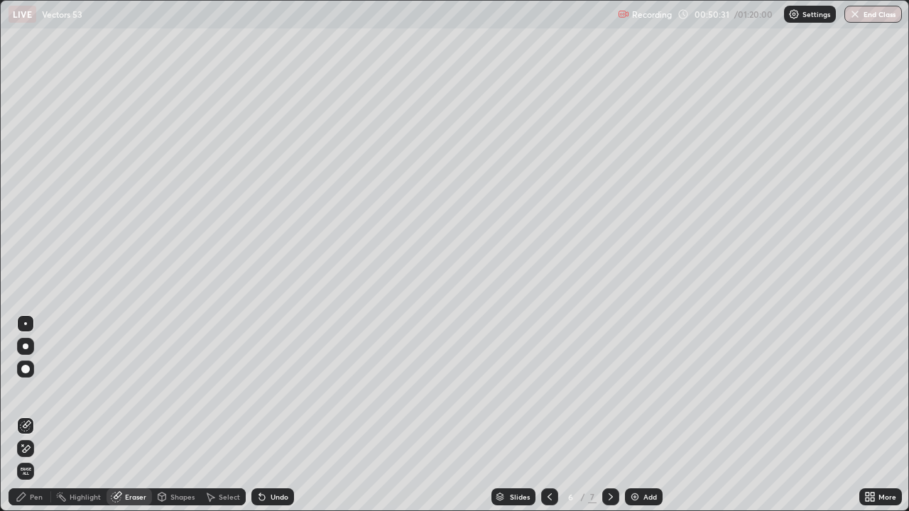
click at [36, 415] on div "Pen" at bounding box center [36, 497] width 13 height 7
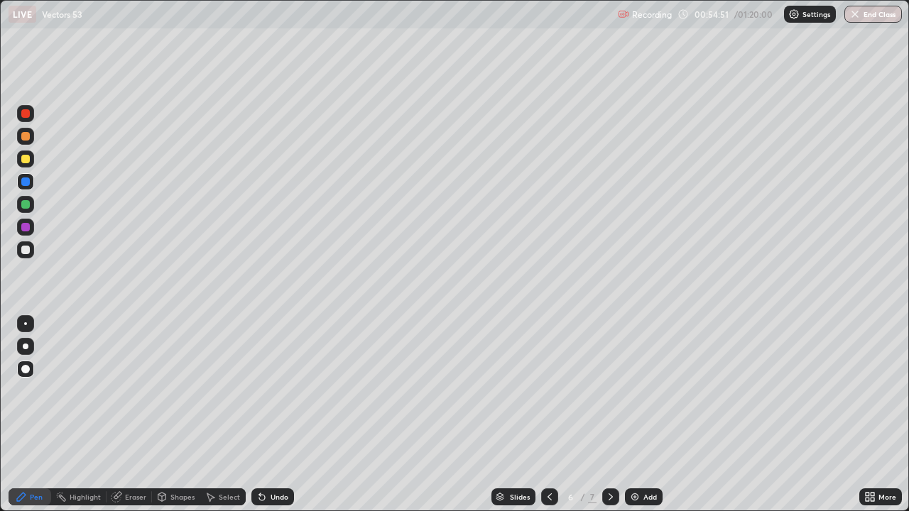
click at [25, 112] on div at bounding box center [25, 113] width 9 height 9
click at [23, 116] on div at bounding box center [25, 113] width 9 height 9
click at [609, 415] on icon at bounding box center [610, 496] width 11 height 11
click at [643, 415] on div "Add" at bounding box center [649, 497] width 13 height 7
click at [565, 415] on div "8" at bounding box center [571, 497] width 14 height 9
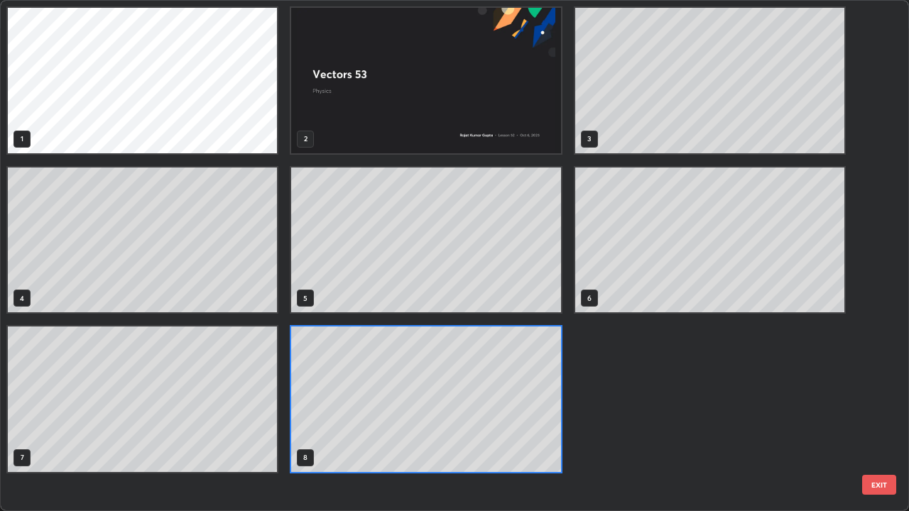
scroll to position [506, 900]
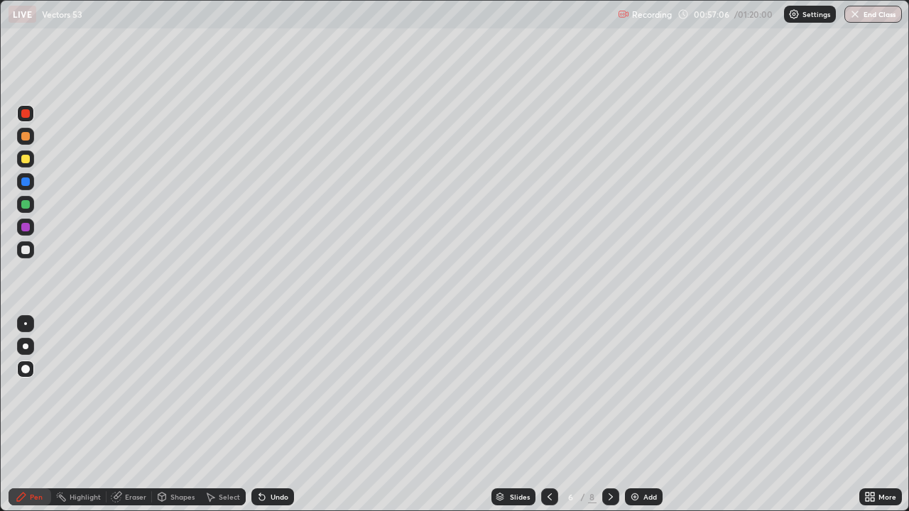
click at [613, 415] on div at bounding box center [610, 497] width 17 height 17
click at [280, 415] on div "Undo" at bounding box center [280, 497] width 18 height 7
click at [27, 254] on div at bounding box center [25, 250] width 9 height 9
click at [273, 415] on div "Undo" at bounding box center [272, 497] width 43 height 17
click at [276, 415] on div "Undo" at bounding box center [280, 497] width 18 height 7
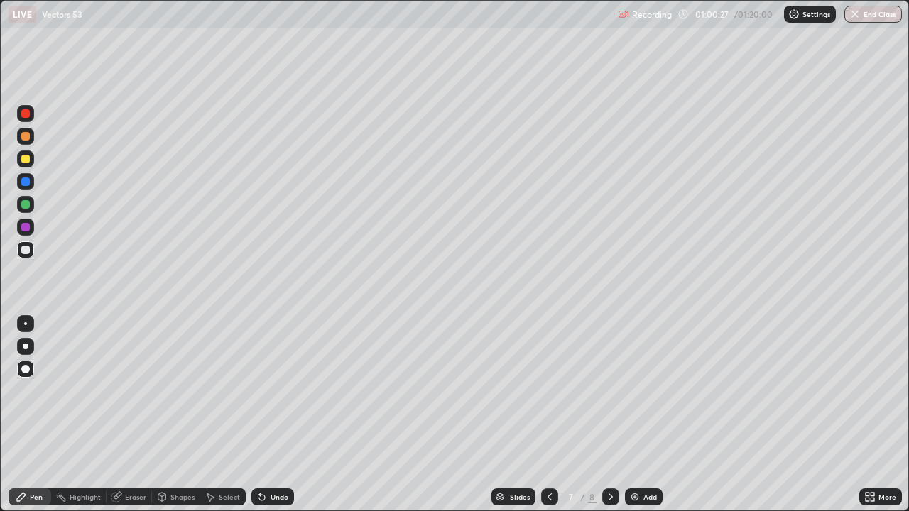
click at [28, 229] on div at bounding box center [25, 227] width 9 height 9
click at [26, 182] on div at bounding box center [25, 182] width 9 height 9
click at [24, 183] on div at bounding box center [25, 182] width 9 height 9
click at [23, 165] on div at bounding box center [25, 159] width 17 height 17
click at [28, 184] on div at bounding box center [25, 182] width 9 height 9
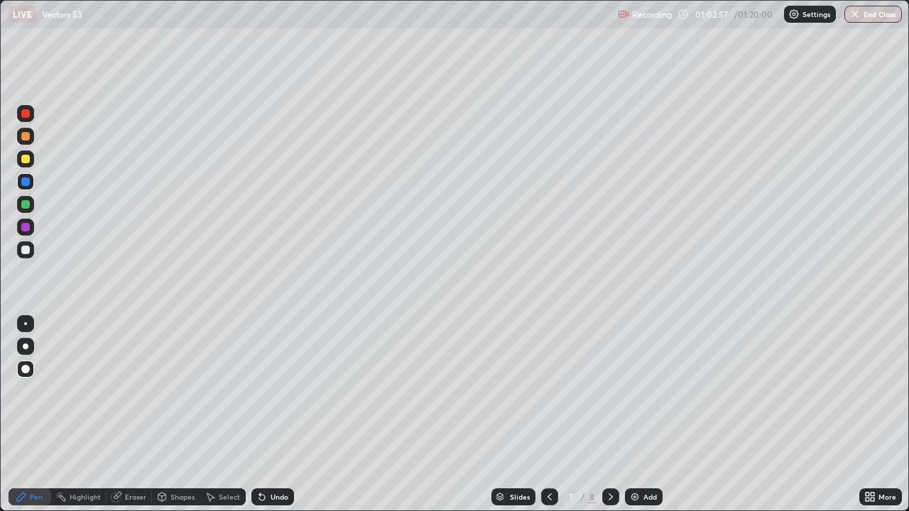
click at [22, 139] on div at bounding box center [25, 136] width 9 height 9
click at [24, 250] on div at bounding box center [25, 250] width 9 height 9
click at [26, 182] on div at bounding box center [25, 182] width 9 height 9
click at [27, 163] on div at bounding box center [25, 159] width 9 height 9
click at [27, 205] on div at bounding box center [25, 204] width 9 height 9
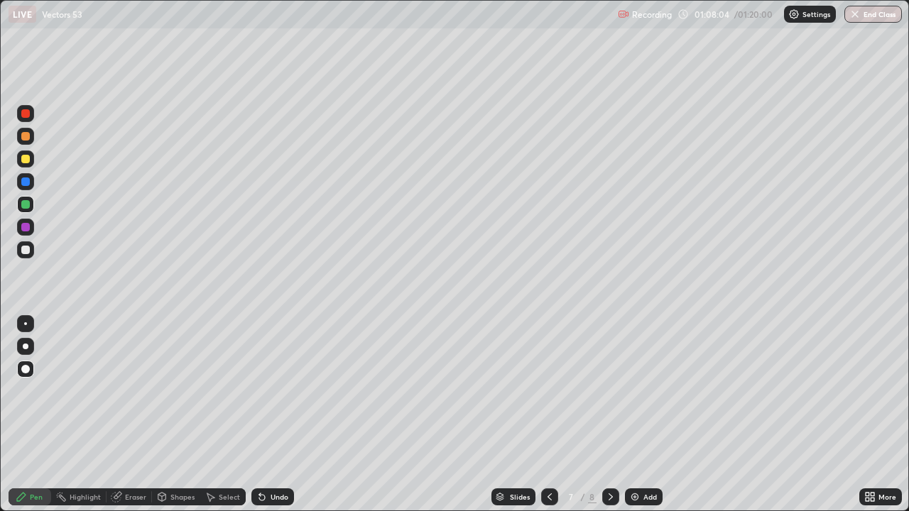
click at [645, 415] on div "Add" at bounding box center [649, 497] width 13 height 7
click at [267, 415] on div "Undo" at bounding box center [272, 497] width 43 height 17
click at [271, 415] on div "Undo" at bounding box center [280, 497] width 18 height 7
click at [264, 415] on icon at bounding box center [261, 496] width 11 height 11
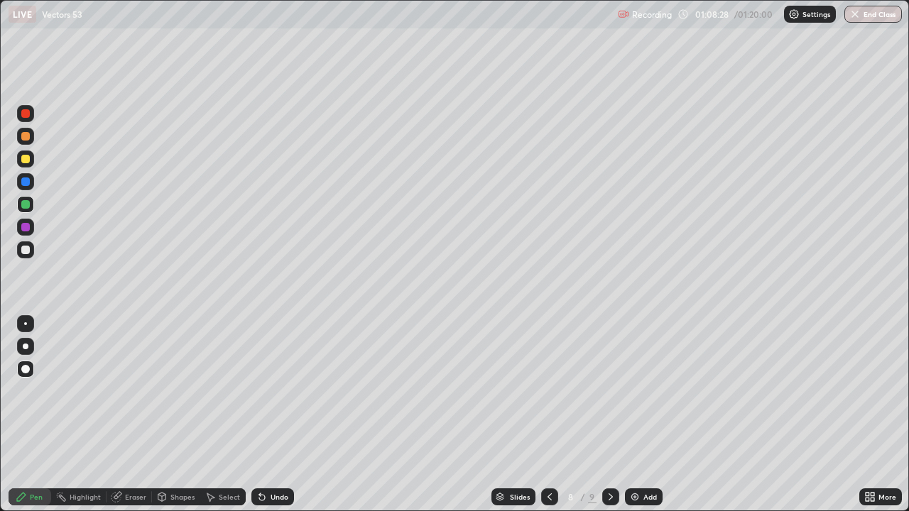
click at [266, 415] on icon at bounding box center [261, 496] width 11 height 11
click at [31, 153] on div at bounding box center [25, 159] width 17 height 17
click at [33, 161] on div at bounding box center [25, 159] width 17 height 17
click at [271, 415] on div "Undo" at bounding box center [280, 497] width 18 height 7
click at [548, 415] on icon at bounding box center [549, 496] width 11 height 11
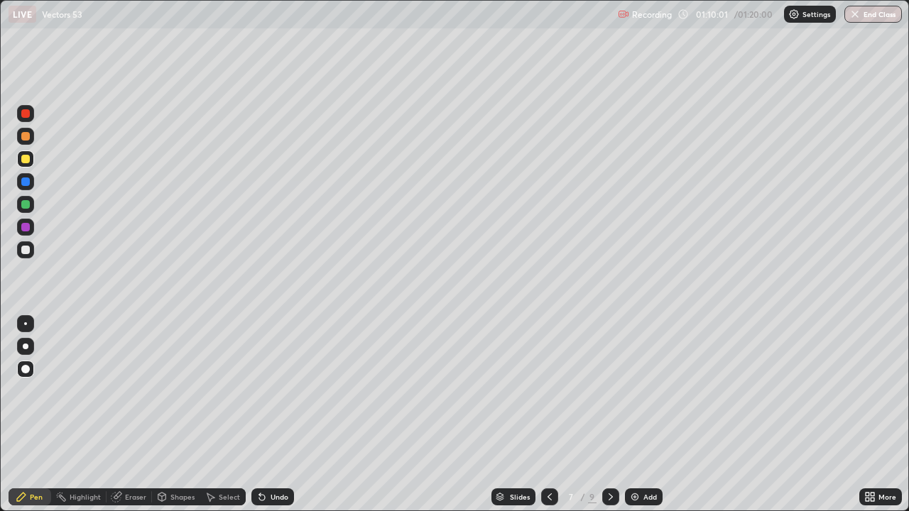
click at [547, 415] on icon at bounding box center [549, 496] width 11 height 11
click at [609, 415] on icon at bounding box center [611, 497] width 4 height 7
click at [609, 415] on icon at bounding box center [610, 496] width 11 height 11
click at [548, 415] on icon at bounding box center [549, 496] width 11 height 11
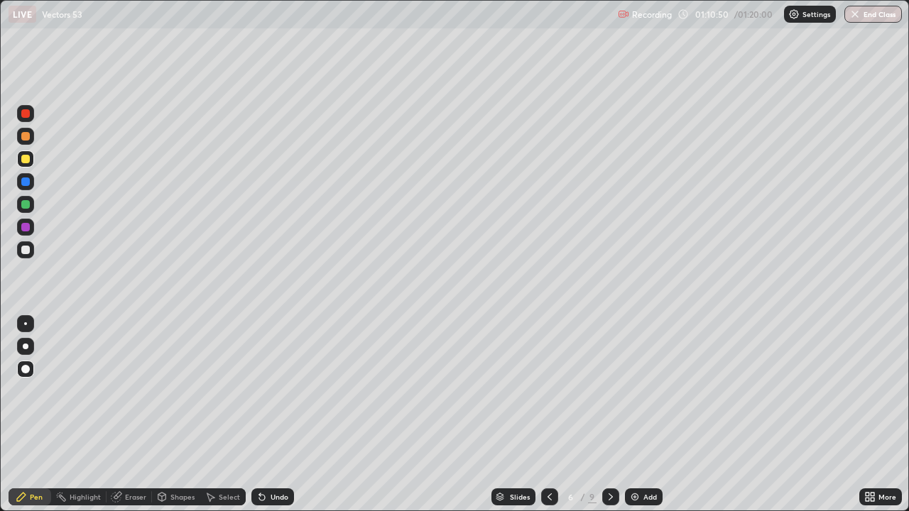
click at [609, 415] on icon at bounding box center [610, 496] width 11 height 11
click at [611, 415] on icon at bounding box center [610, 496] width 11 height 11
click at [548, 415] on icon at bounding box center [550, 497] width 4 height 7
click at [616, 415] on div at bounding box center [610, 497] width 17 height 17
click at [610, 415] on icon at bounding box center [611, 497] width 4 height 7
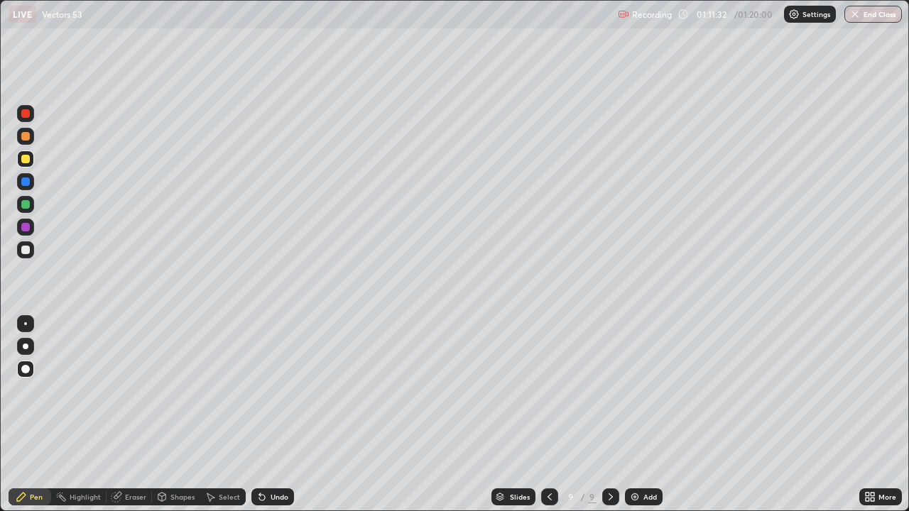
click at [548, 415] on icon at bounding box center [549, 496] width 11 height 11
click at [609, 415] on icon at bounding box center [610, 496] width 11 height 11
click at [545, 415] on icon at bounding box center [549, 496] width 11 height 11
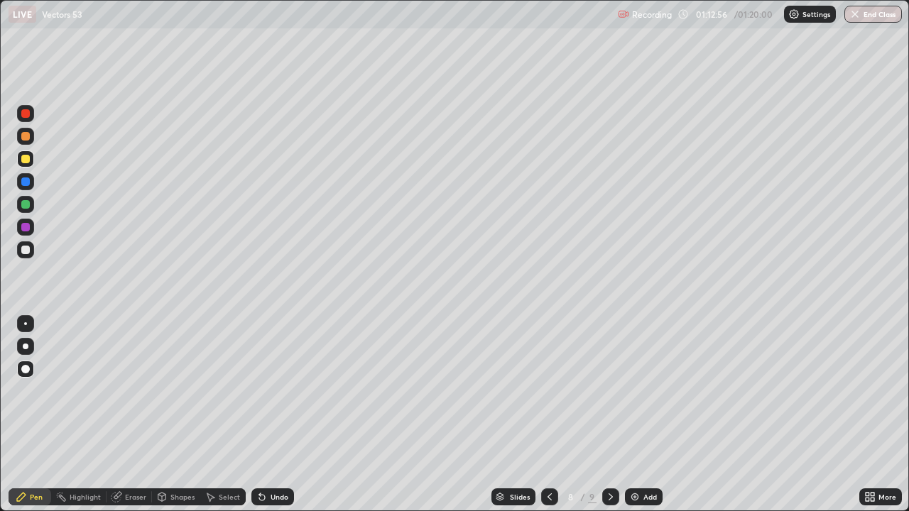
click at [548, 415] on icon at bounding box center [549, 496] width 11 height 11
click at [616, 415] on div at bounding box center [610, 497] width 17 height 17
click at [564, 415] on div "8" at bounding box center [571, 497] width 14 height 9
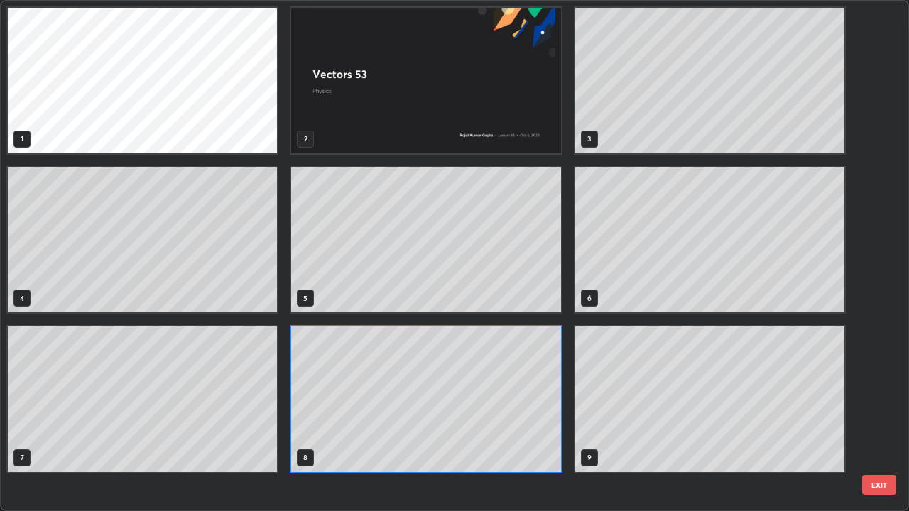
click at [551, 415] on div "1 2 3 4 5 6 7 8 9" at bounding box center [442, 256] width 883 height 510
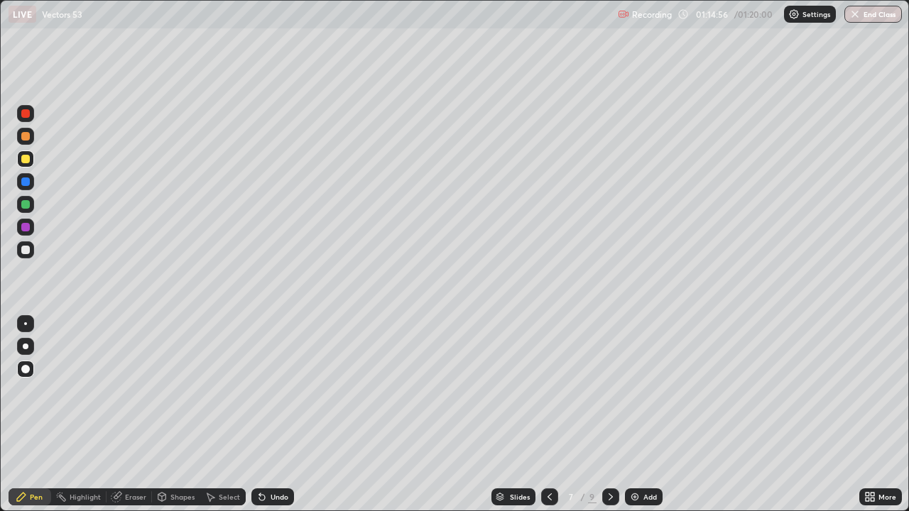
click at [881, 21] on button "End Class" at bounding box center [873, 14] width 58 height 17
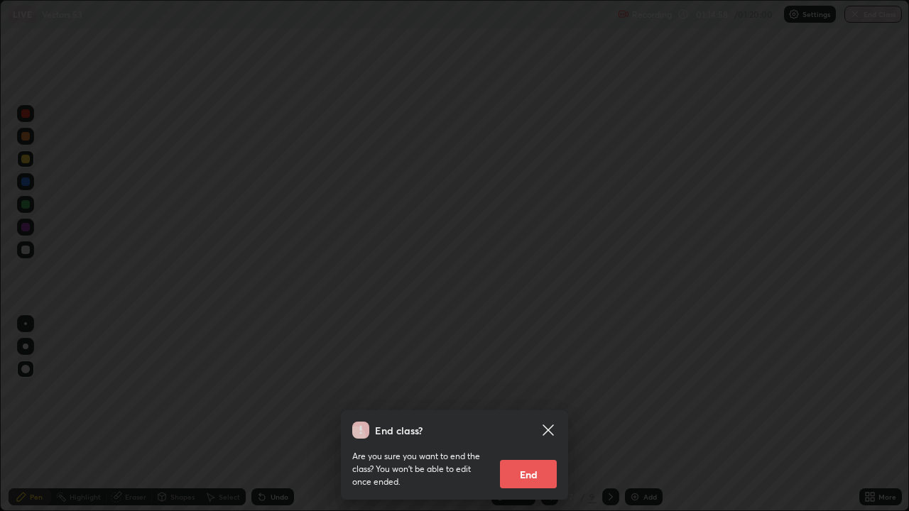
click at [540, 415] on button "End" at bounding box center [528, 474] width 57 height 28
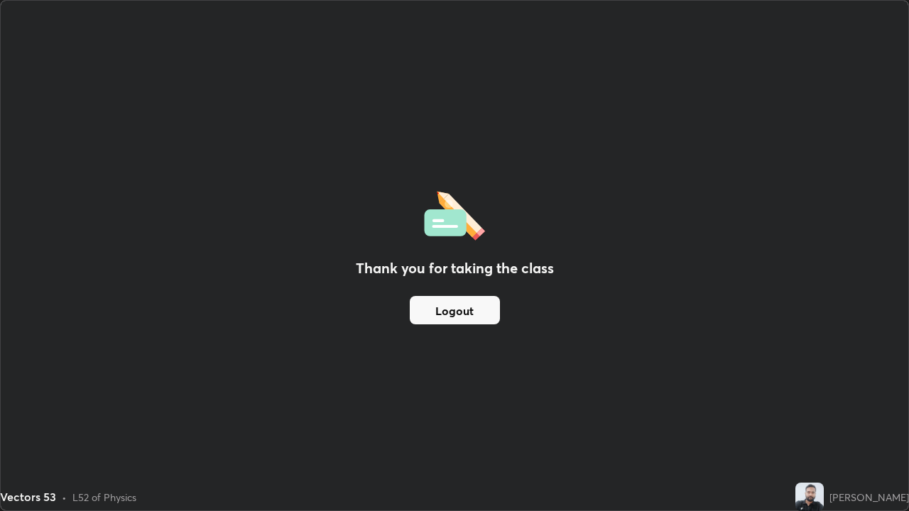
click at [450, 341] on div "Thank you for taking the class Logout" at bounding box center [455, 256] width 908 height 510
click at [450, 309] on button "Logout" at bounding box center [455, 310] width 90 height 28
click at [457, 313] on button "Logout" at bounding box center [455, 310] width 90 height 28
click at [458, 310] on button "Logout" at bounding box center [455, 310] width 90 height 28
